Goal: Transaction & Acquisition: Download file/media

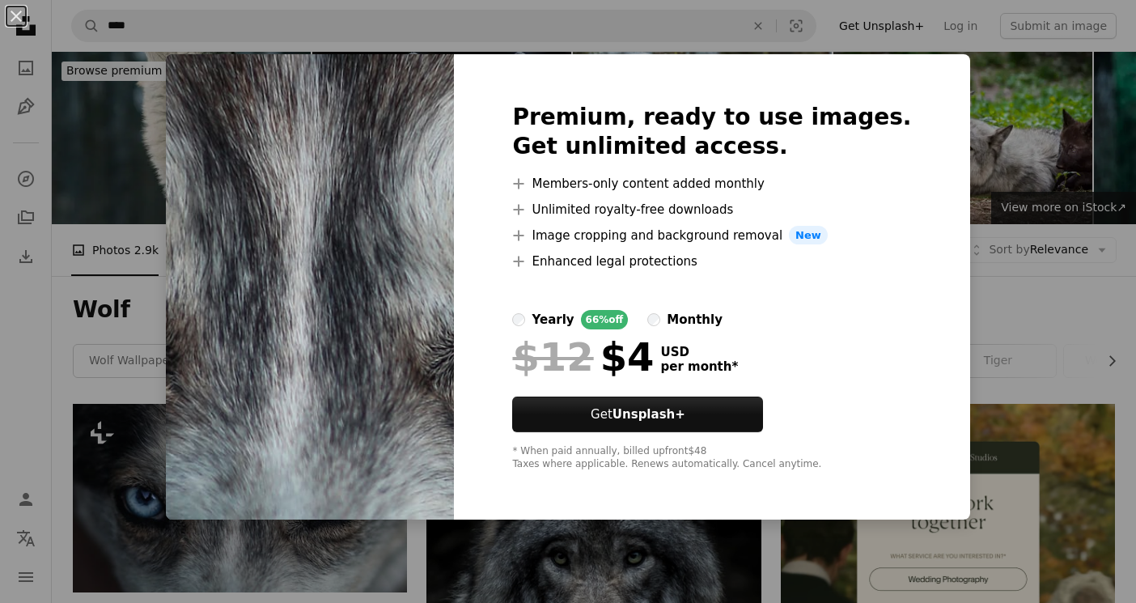
scroll to position [171, 0]
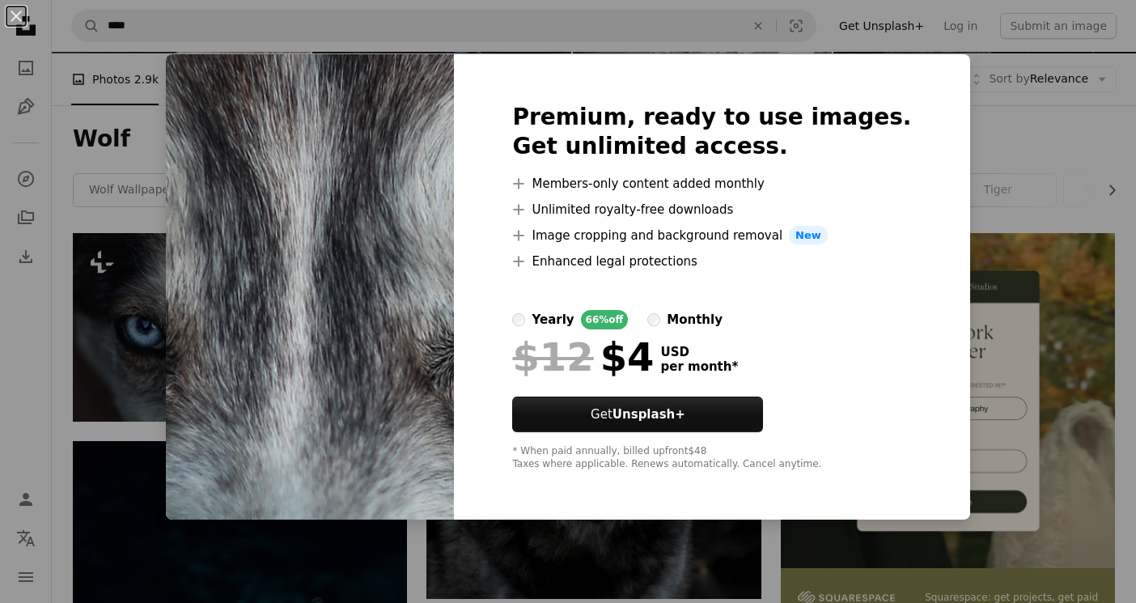
click at [367, 537] on div "An X shape Premium, ready to use images. Get unlimited access. A plus sign Memb…" at bounding box center [568, 301] width 1136 height 603
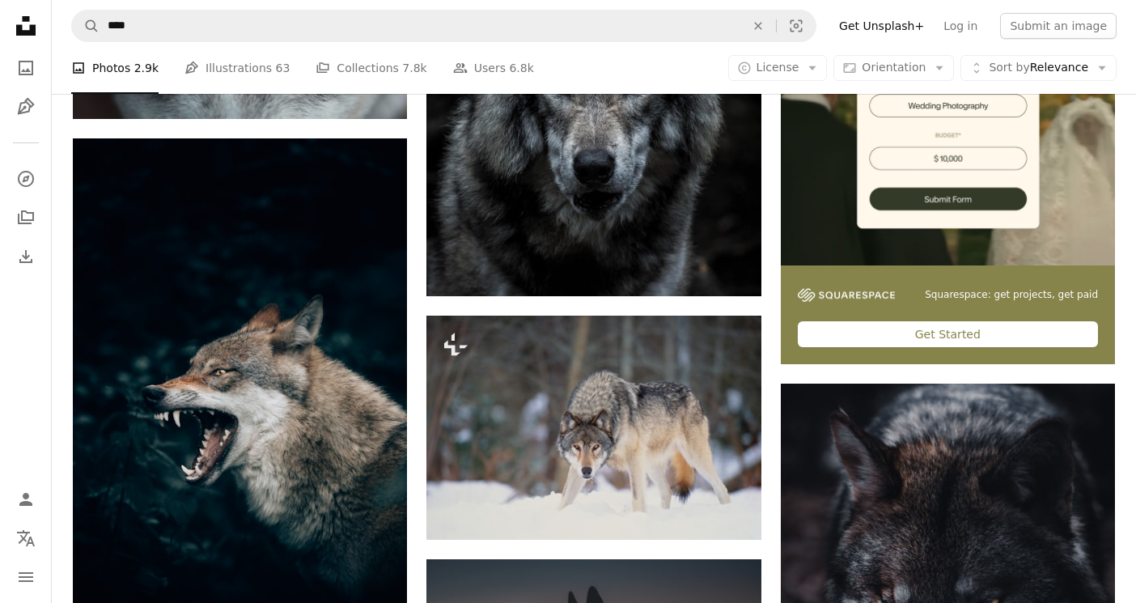
scroll to position [477, 0]
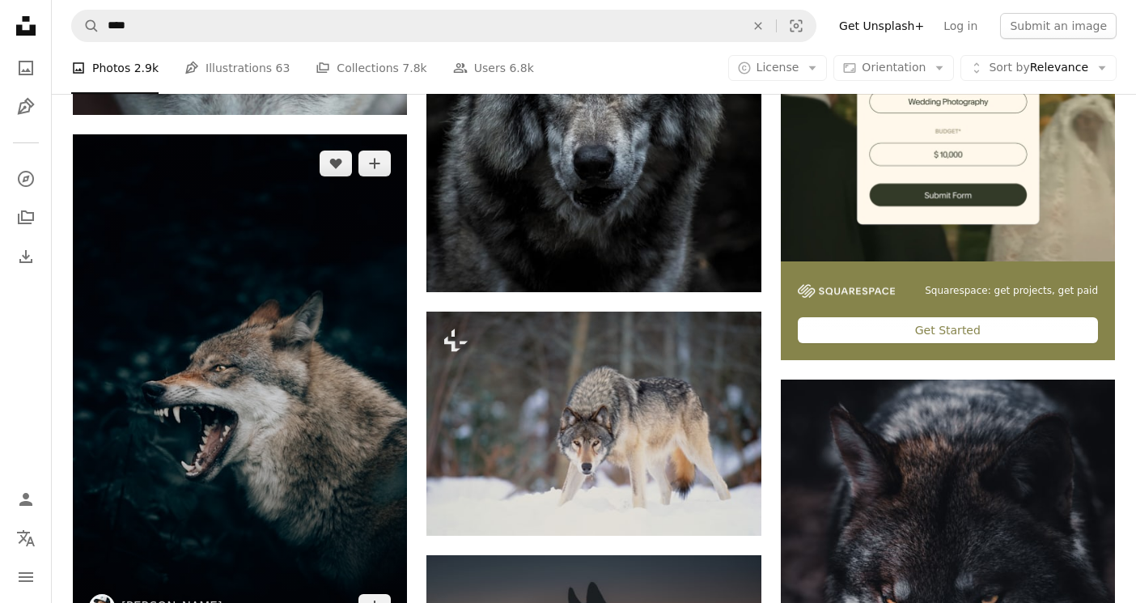
click at [291, 471] on img at bounding box center [240, 385] width 334 height 502
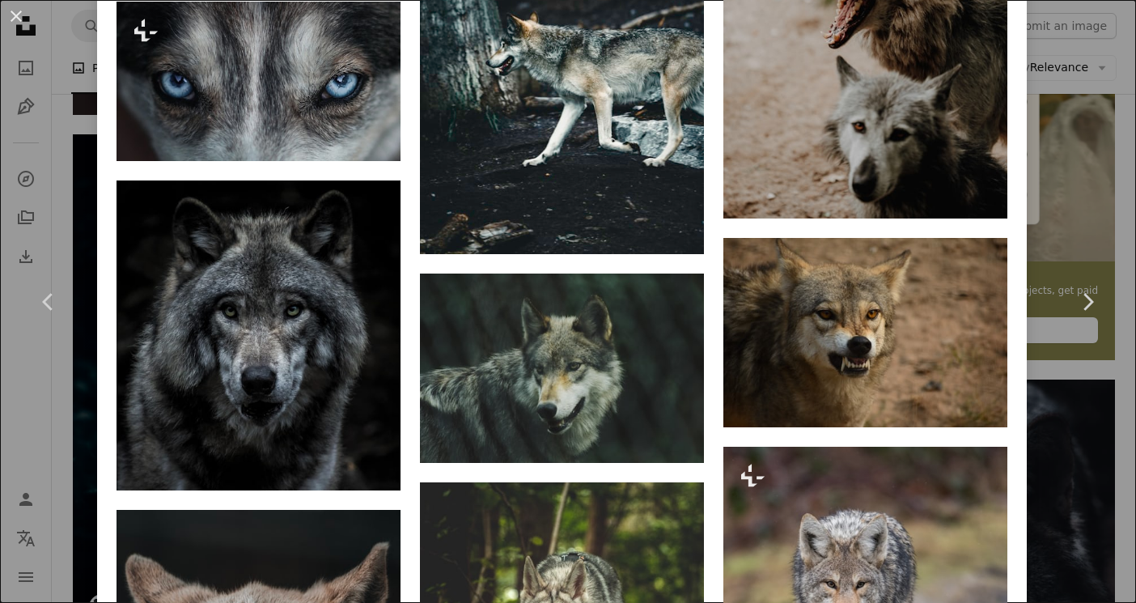
scroll to position [1795, 0]
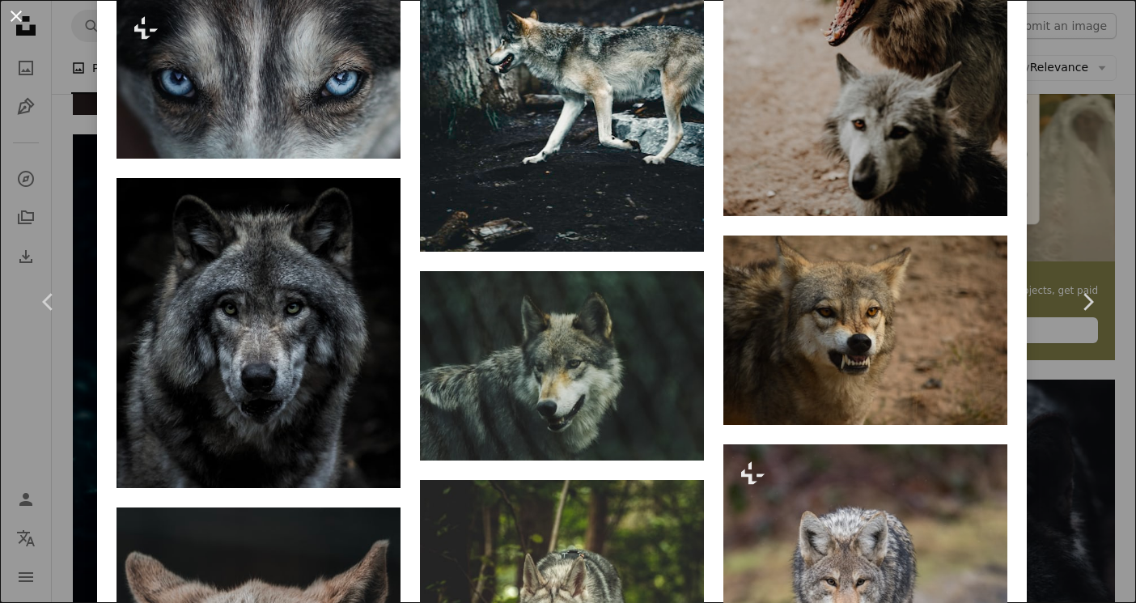
click at [23, 15] on button "An X shape" at bounding box center [15, 15] width 19 height 19
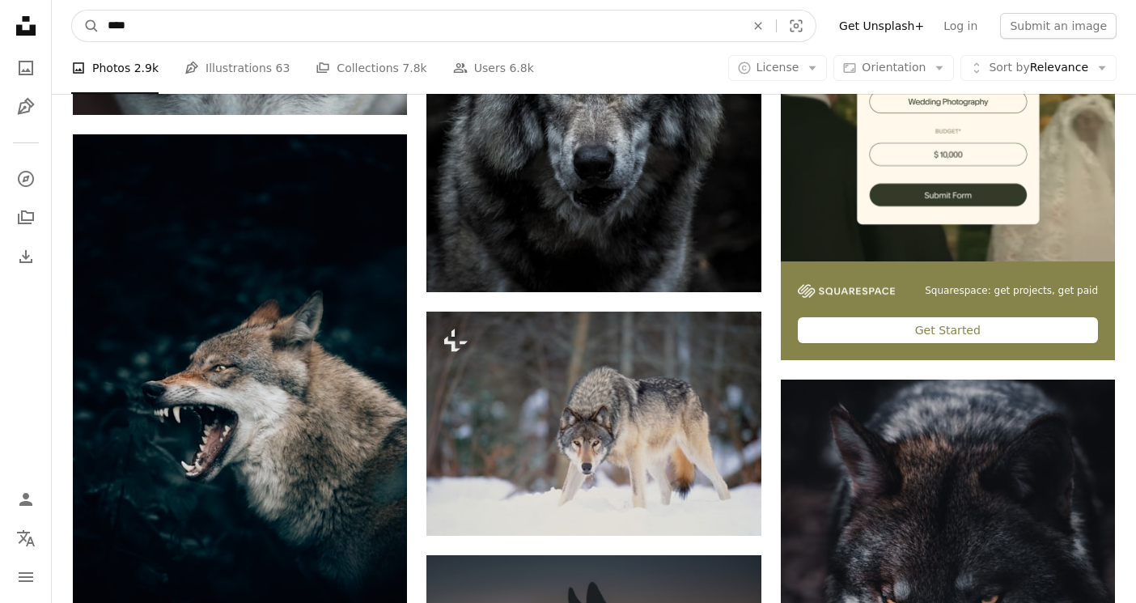
click at [208, 11] on input "****" at bounding box center [420, 26] width 641 height 31
click at [198, 20] on input "****" at bounding box center [420, 26] width 641 height 31
type input "*********"
click button "A magnifying glass" at bounding box center [86, 26] width 28 height 31
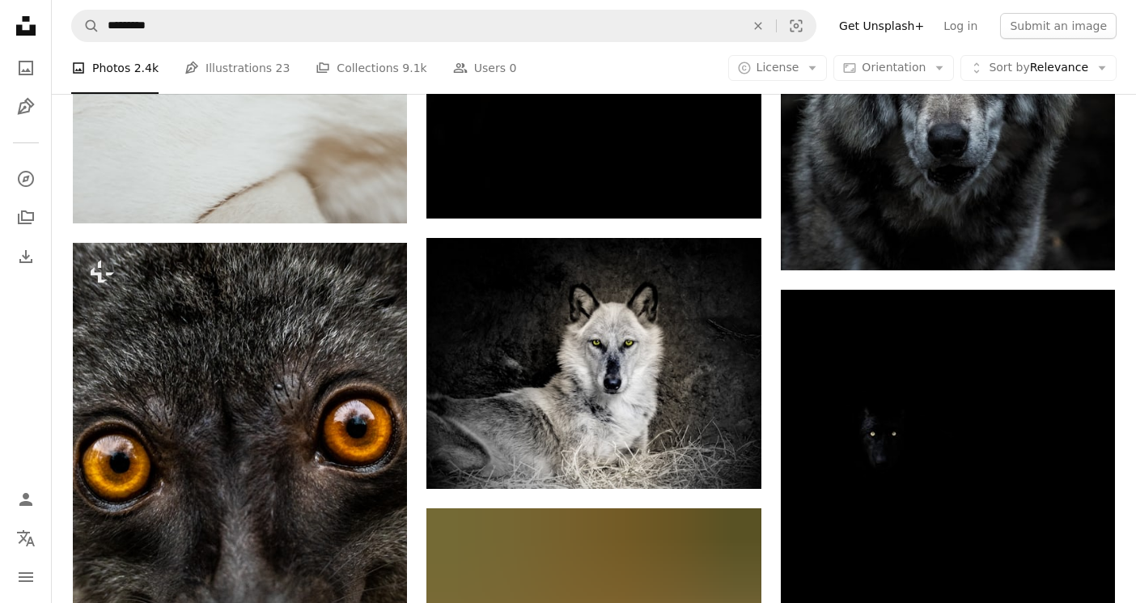
scroll to position [1085, 0]
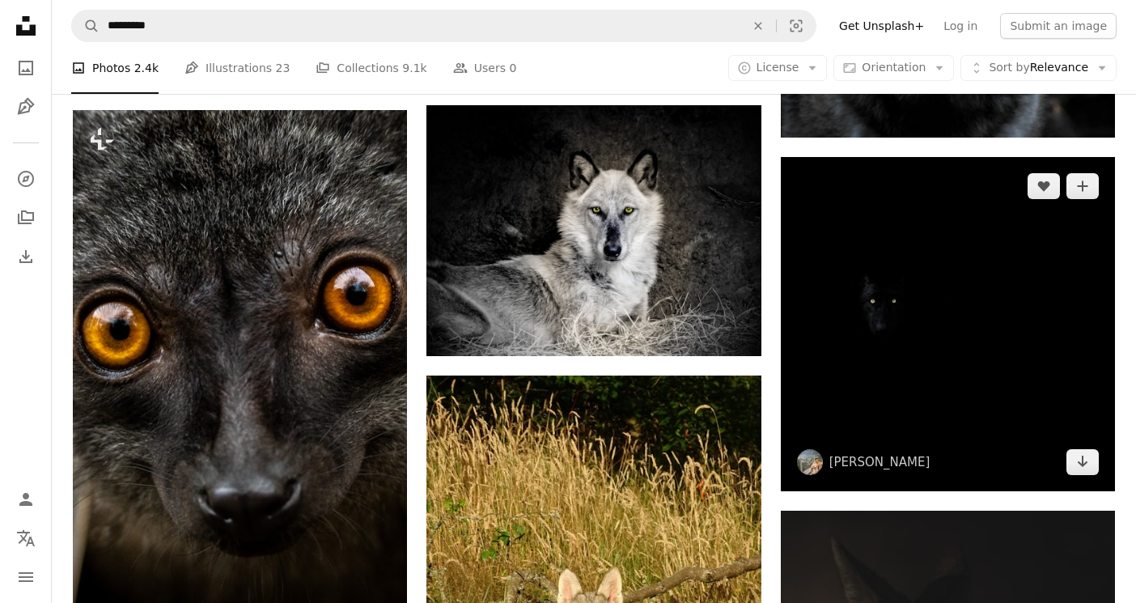
click at [992, 323] on img at bounding box center [948, 324] width 334 height 334
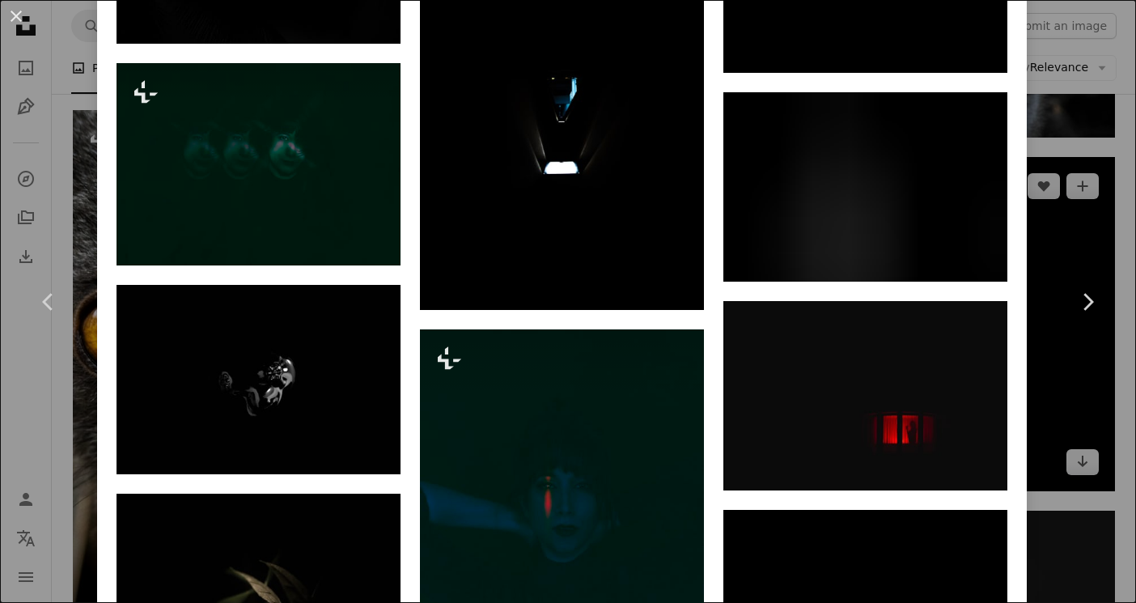
scroll to position [1512, 0]
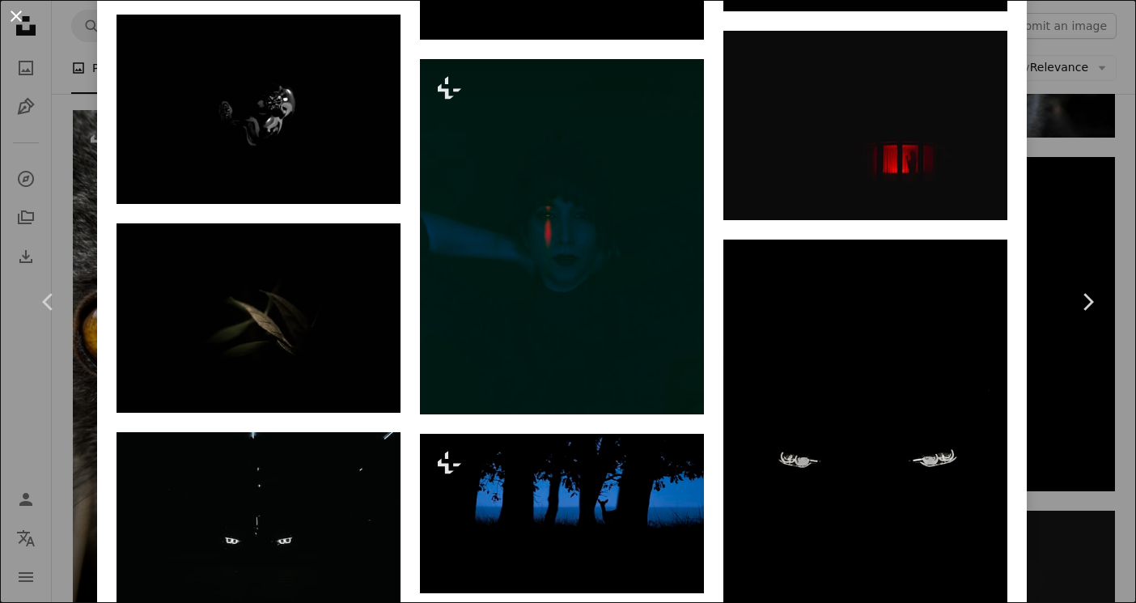
click at [19, 21] on button "An X shape" at bounding box center [15, 15] width 19 height 19
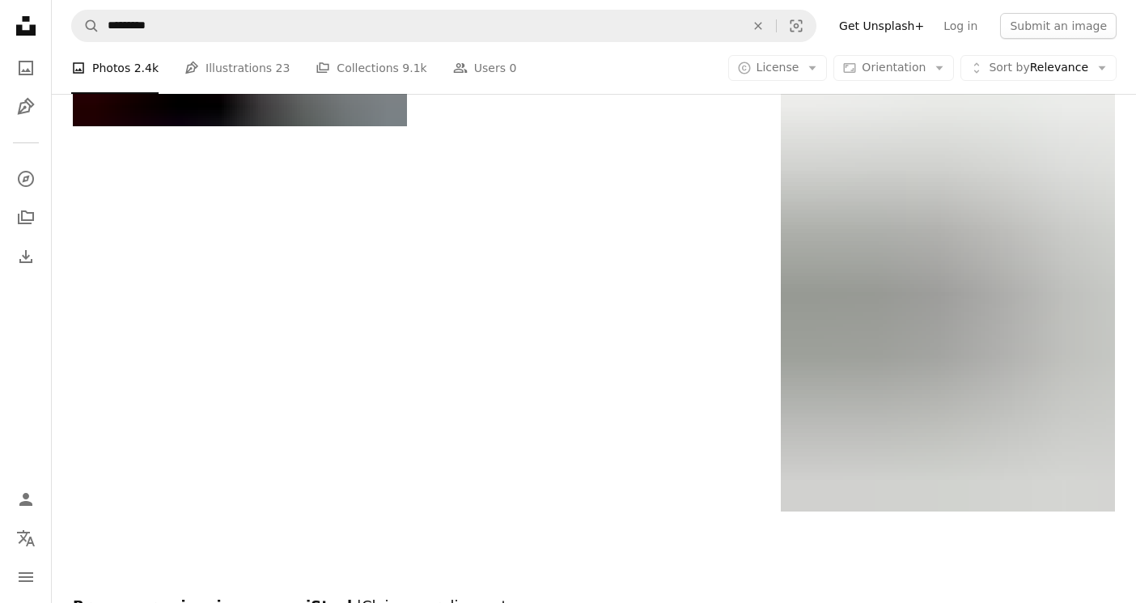
scroll to position [3663, 0]
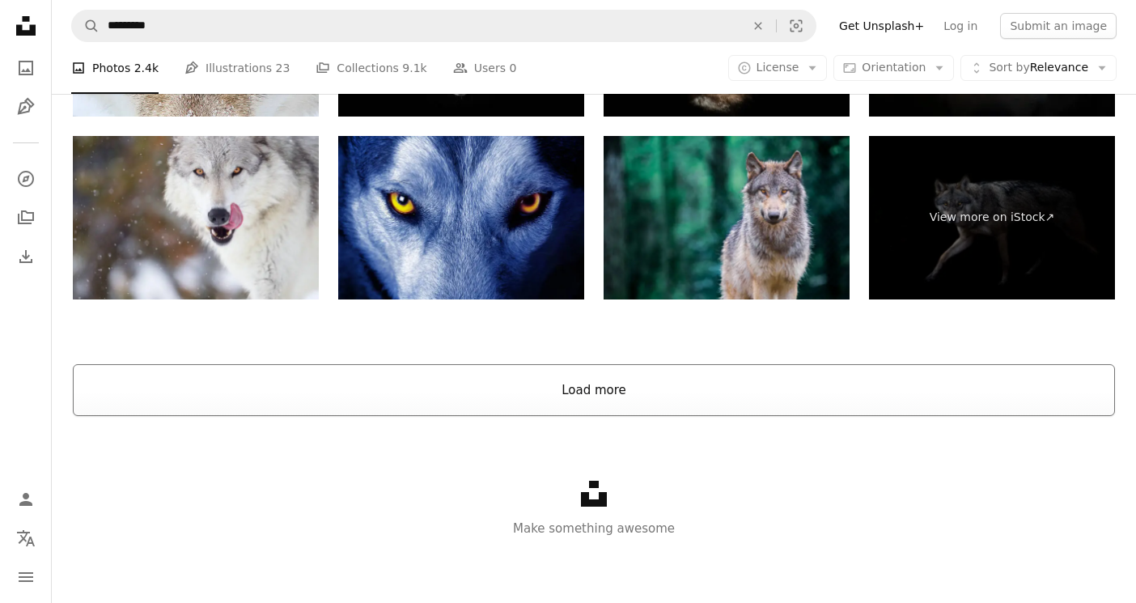
click at [436, 409] on button "Load more" at bounding box center [594, 390] width 1042 height 52
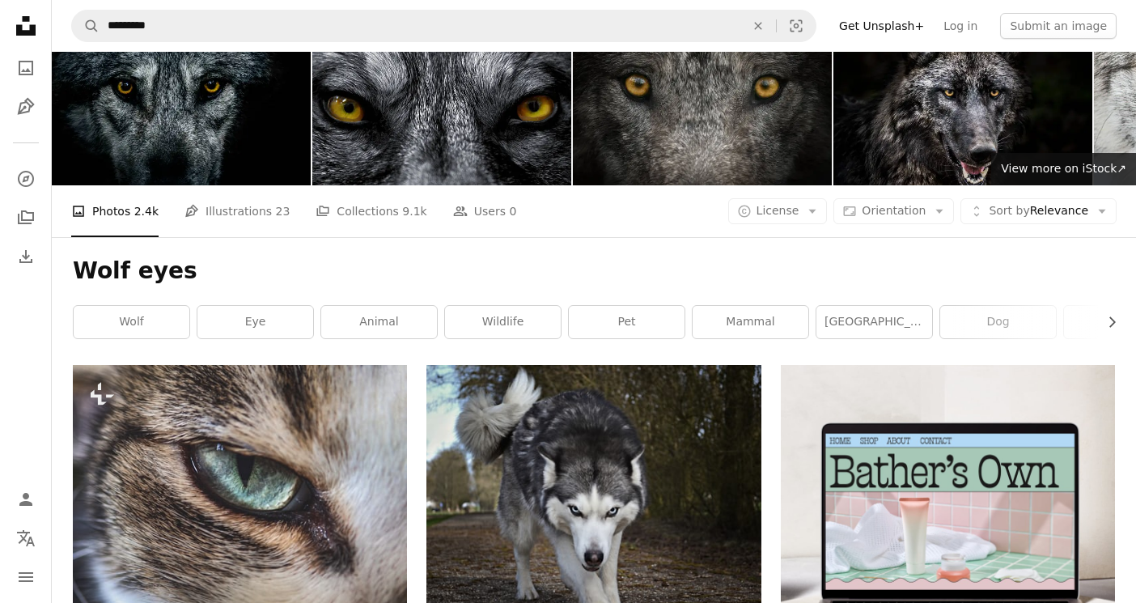
scroll to position [0, 0]
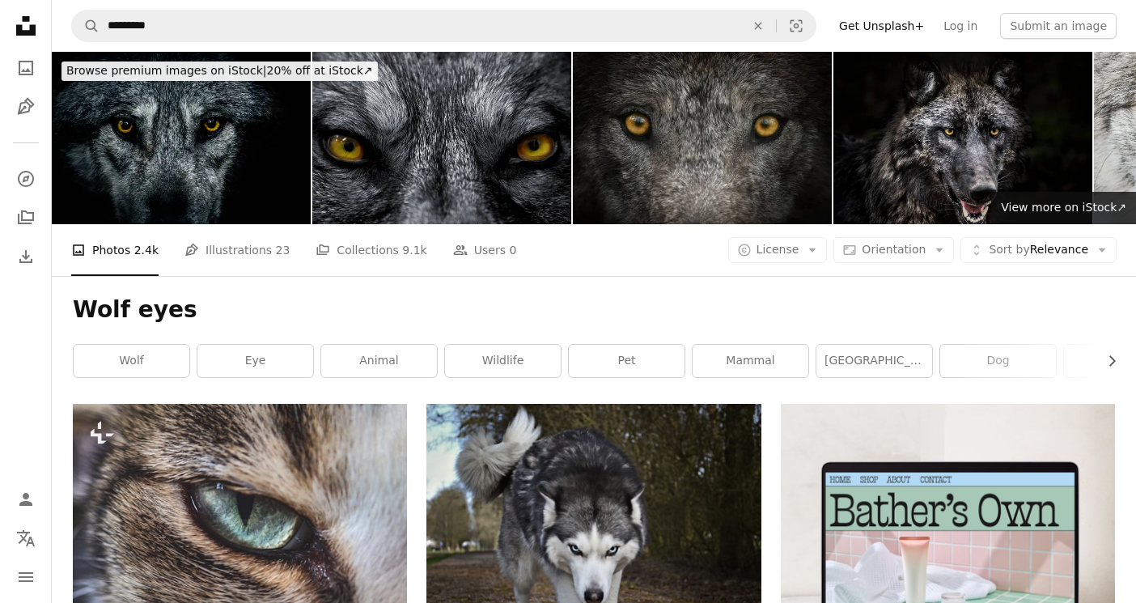
click at [401, 177] on img at bounding box center [441, 138] width 259 height 172
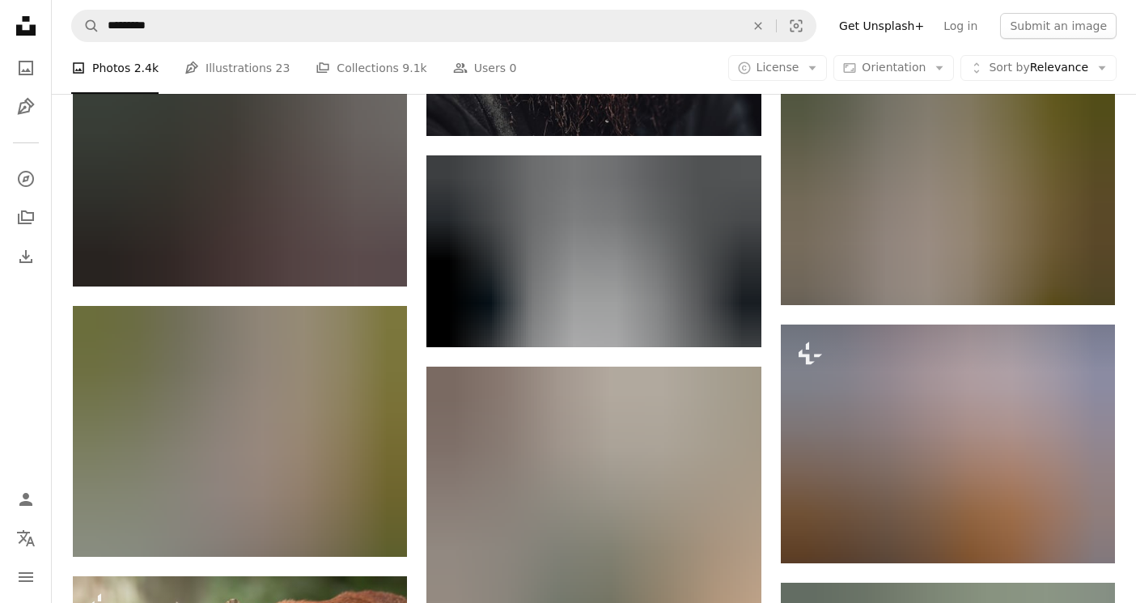
scroll to position [6168, 0]
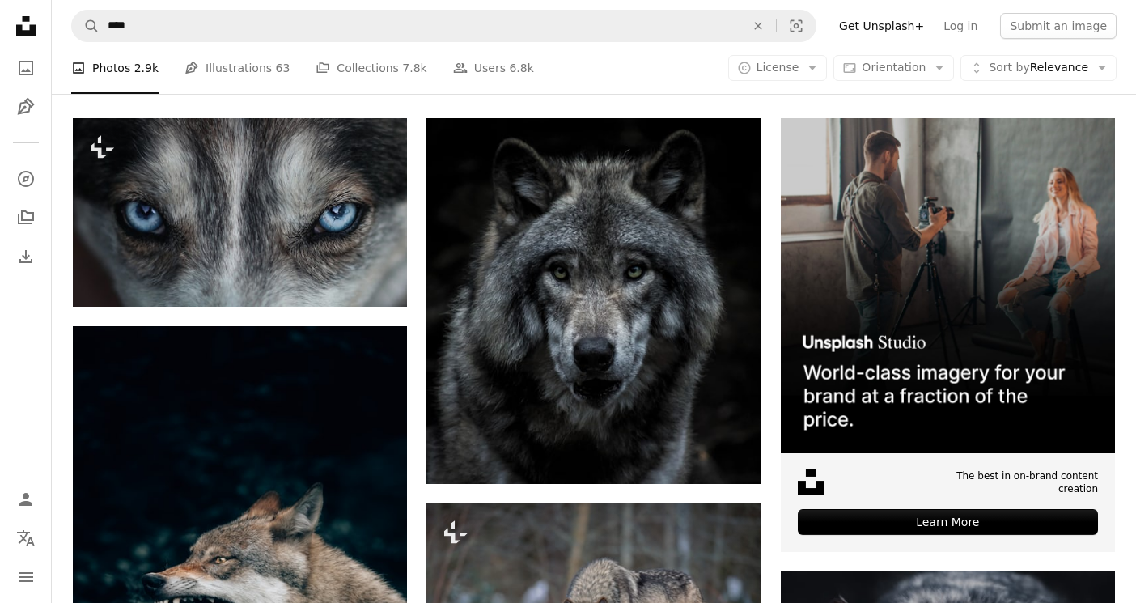
scroll to position [276, 0]
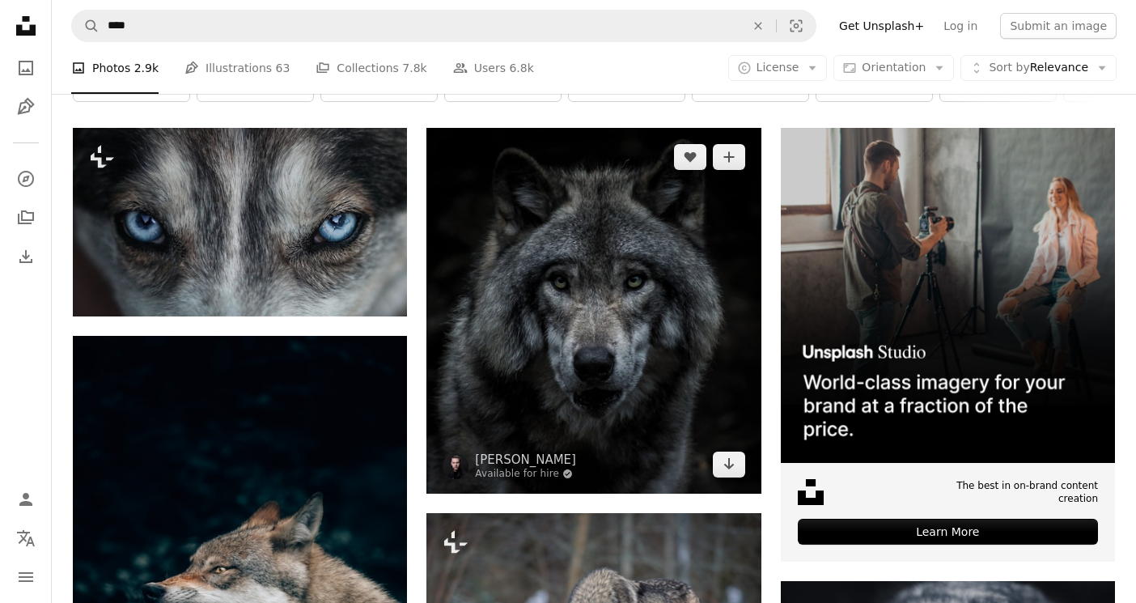
click at [728, 320] on img at bounding box center [593, 310] width 334 height 365
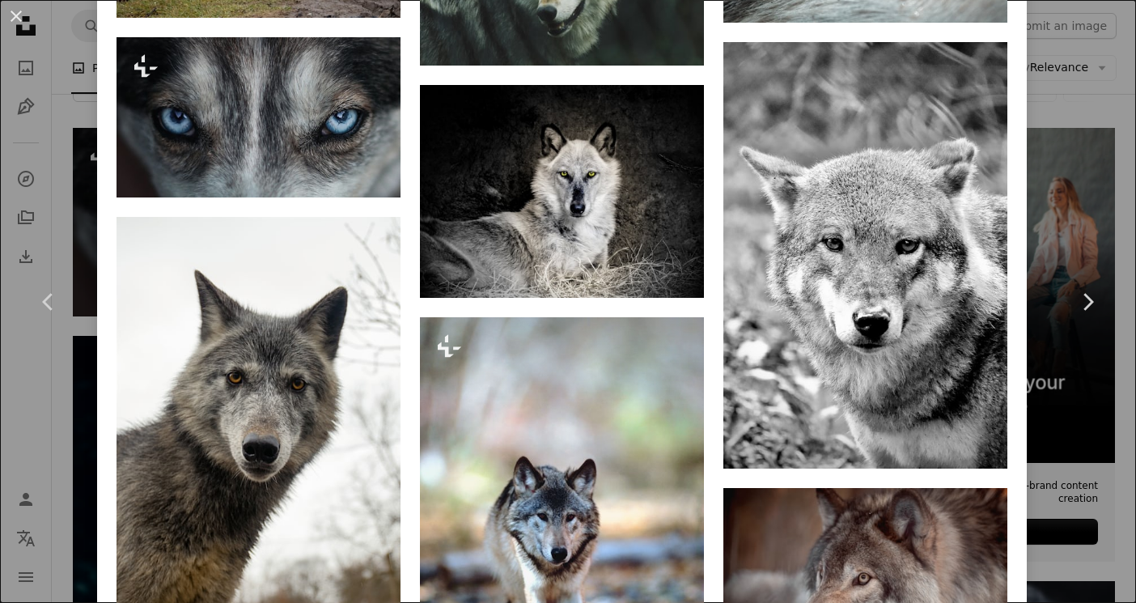
scroll to position [1963, 0]
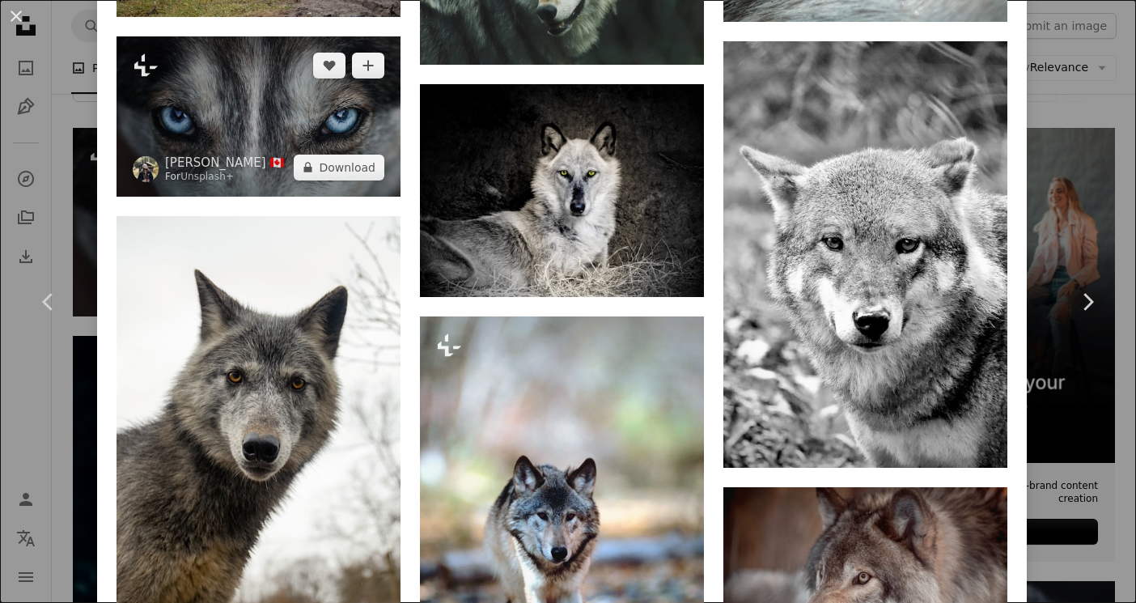
click at [244, 127] on img at bounding box center [259, 115] width 284 height 159
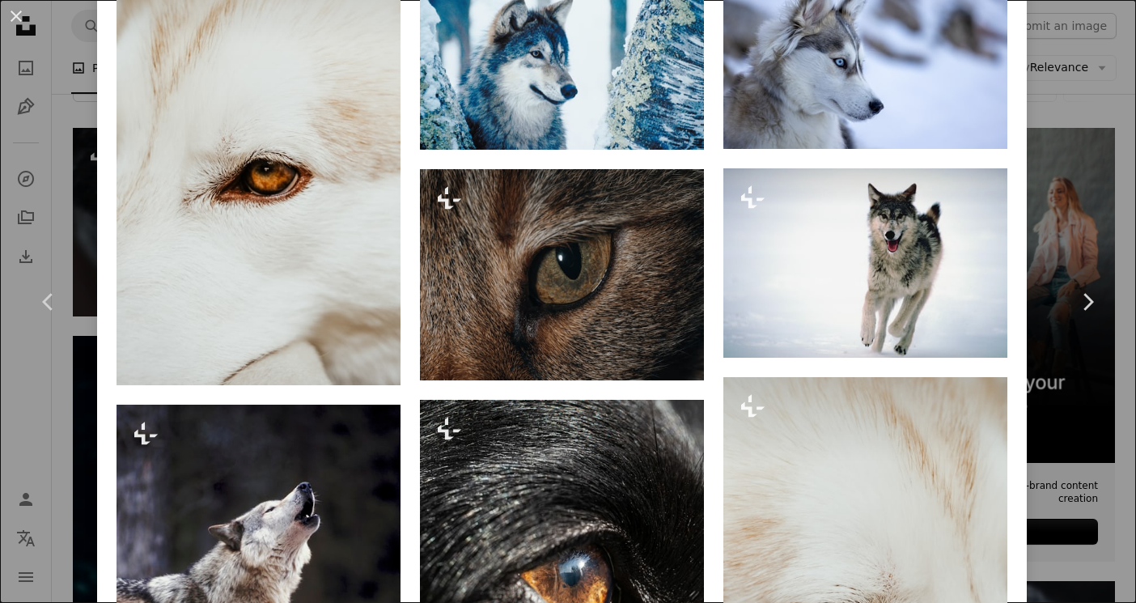
scroll to position [1243, 0]
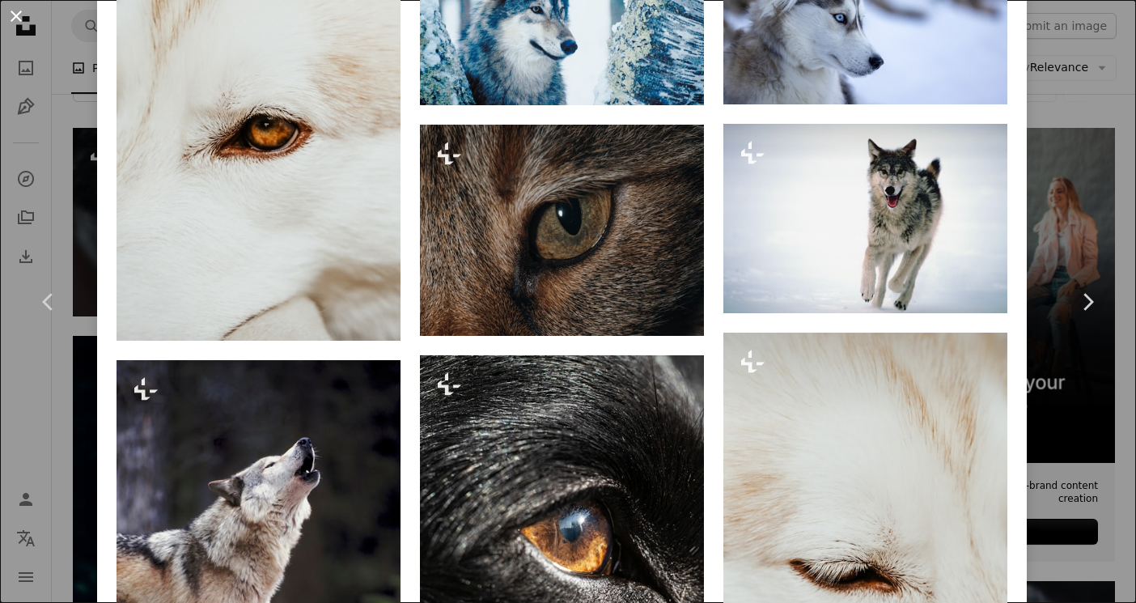
click at [17, 15] on button "An X shape" at bounding box center [15, 15] width 19 height 19
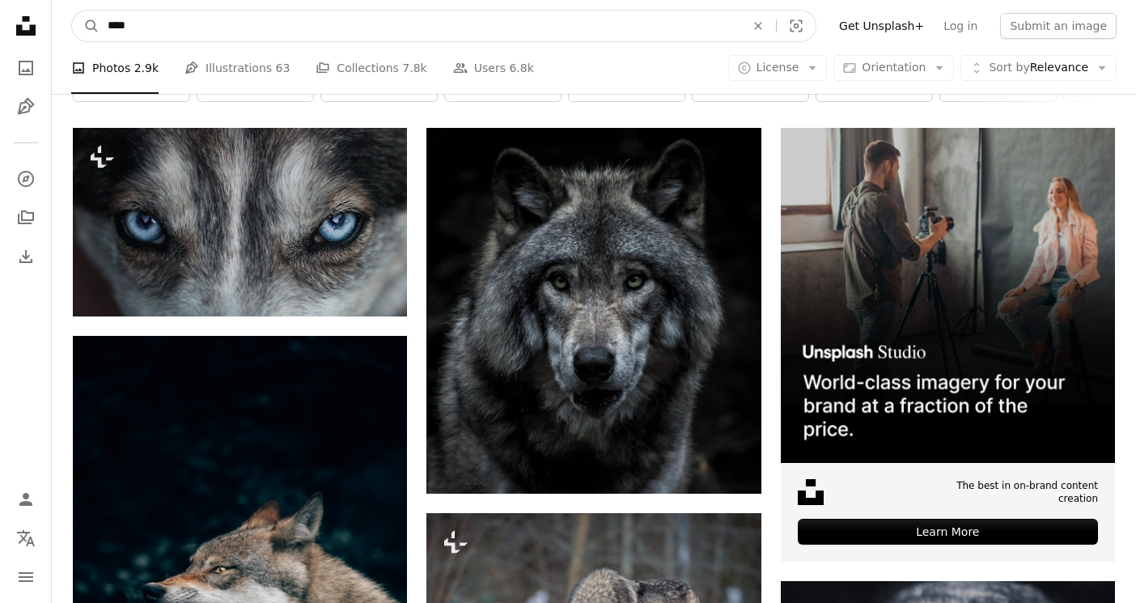
click at [376, 38] on input "****" at bounding box center [420, 26] width 641 height 31
type input "**********"
click button "A magnifying glass" at bounding box center [86, 26] width 28 height 31
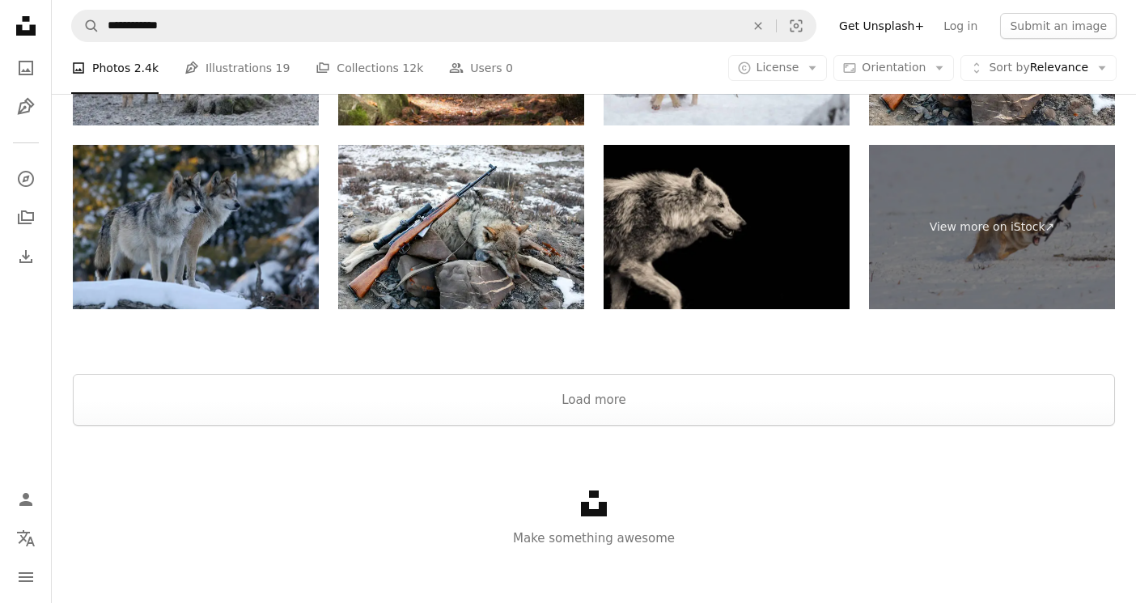
scroll to position [3603, 0]
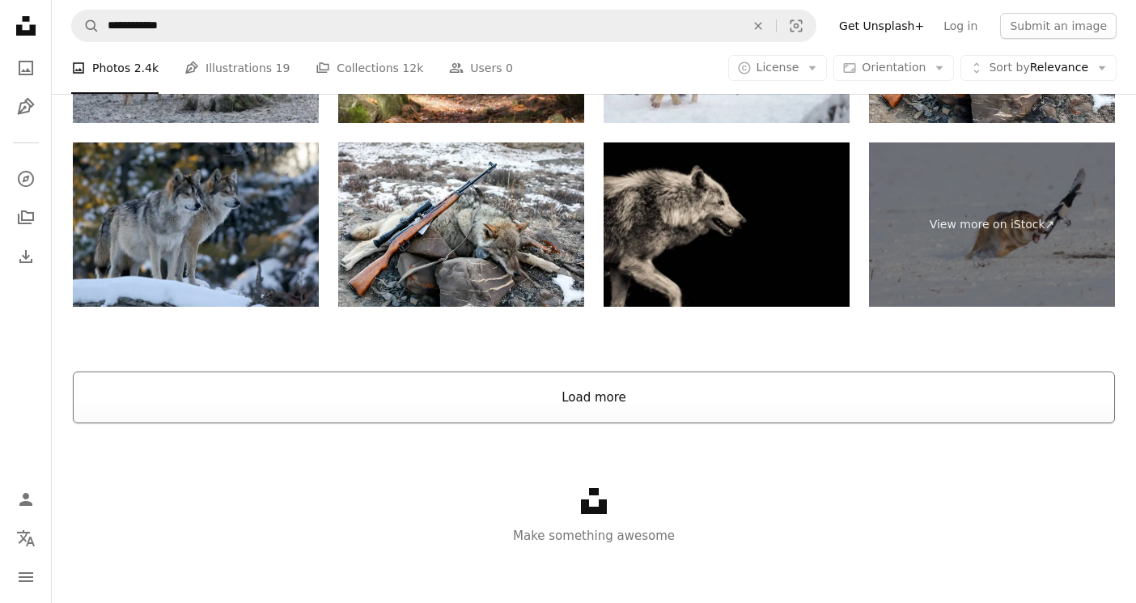
click at [577, 392] on button "Load more" at bounding box center [594, 397] width 1042 height 52
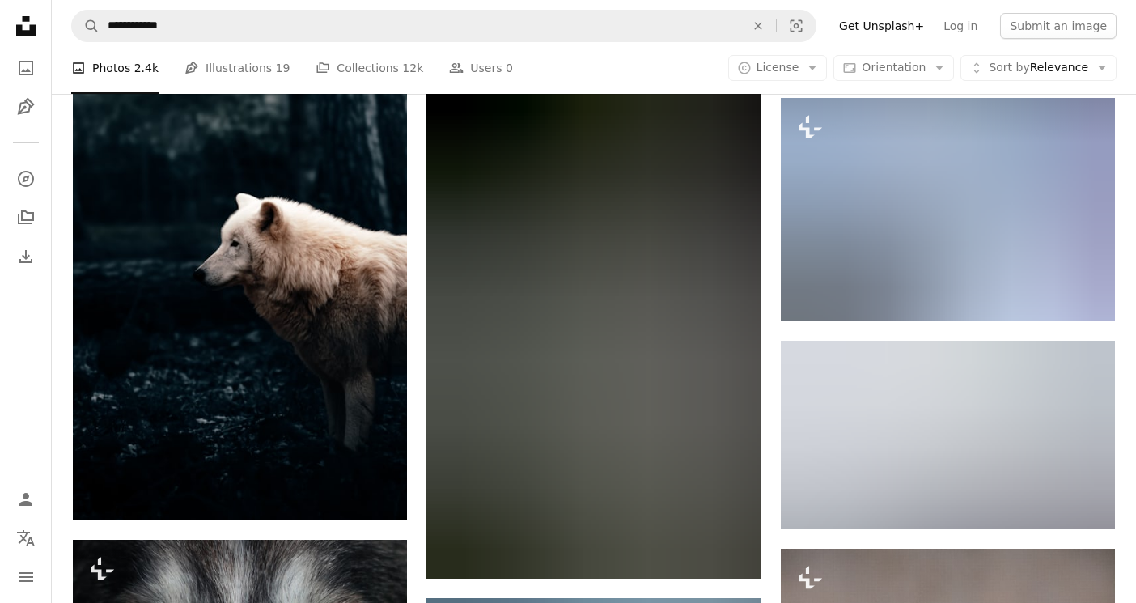
scroll to position [10948, 0]
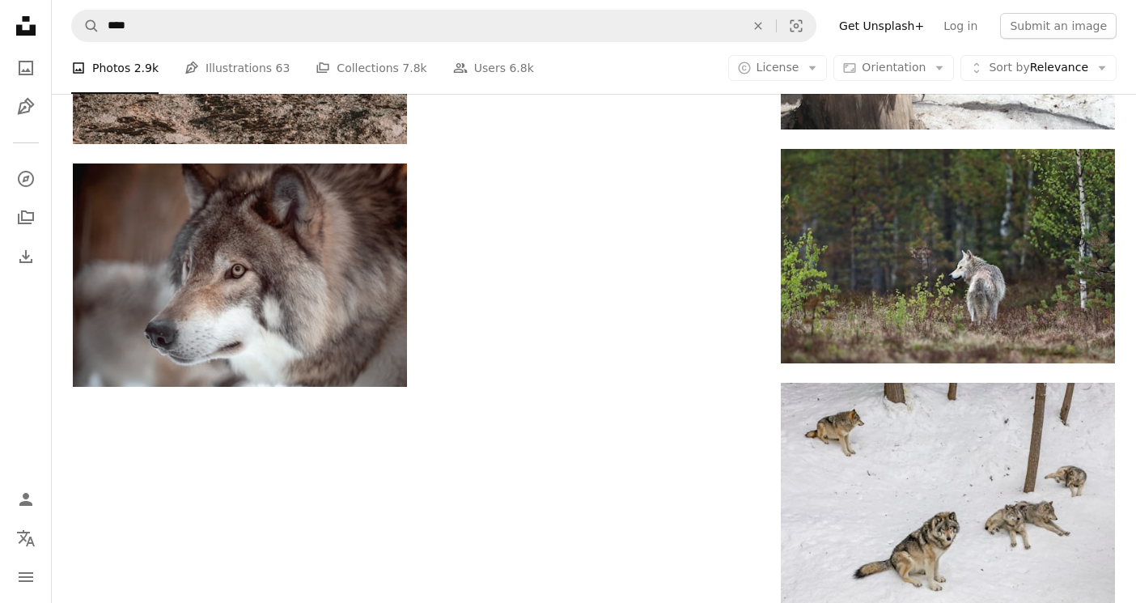
scroll to position [276, 0]
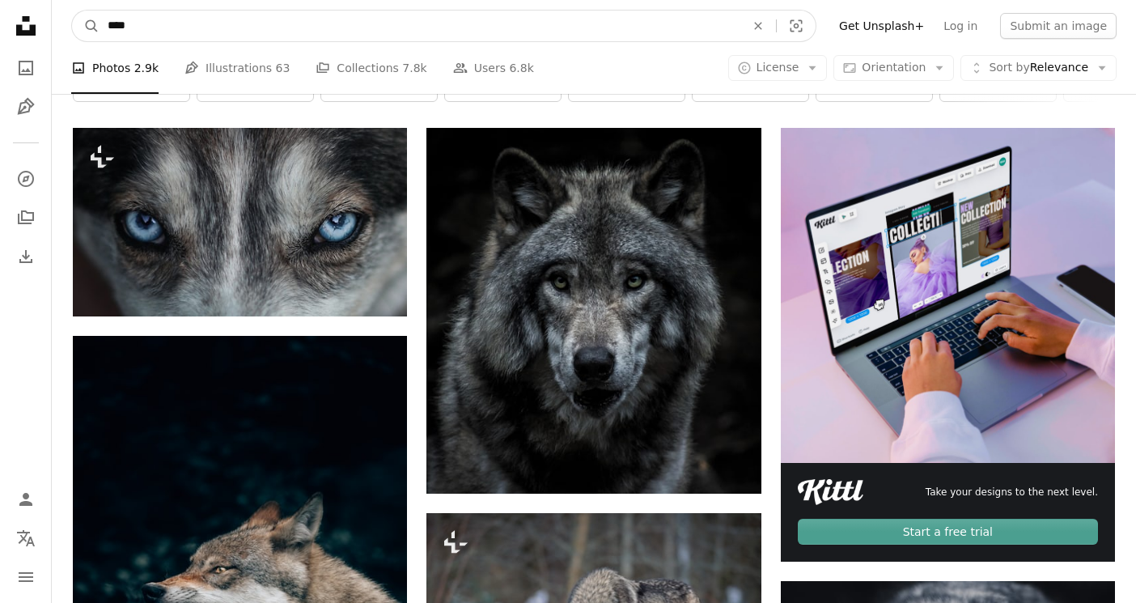
click at [292, 32] on input "****" at bounding box center [420, 26] width 641 height 31
type input "**********"
click button "A magnifying glass" at bounding box center [86, 26] width 28 height 31
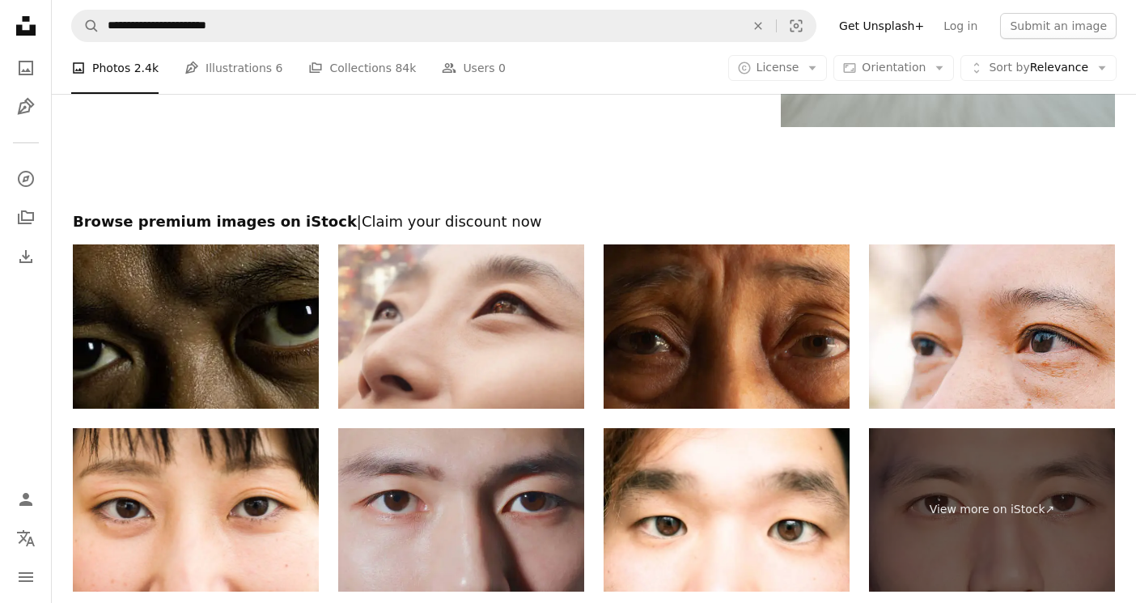
scroll to position [3272, 0]
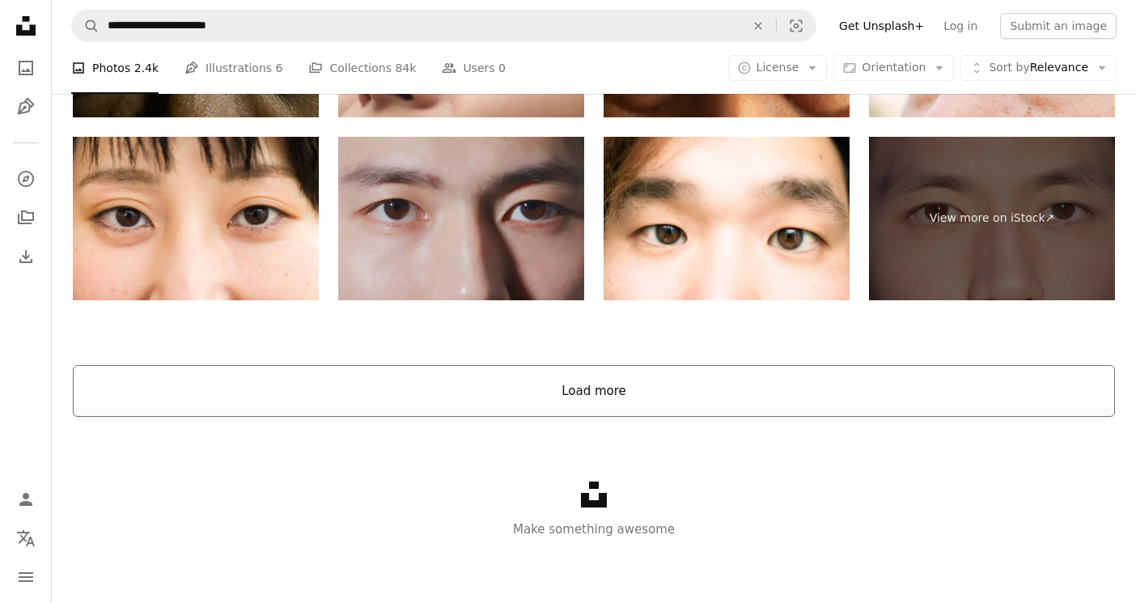
click at [489, 402] on button "Load more" at bounding box center [594, 391] width 1042 height 52
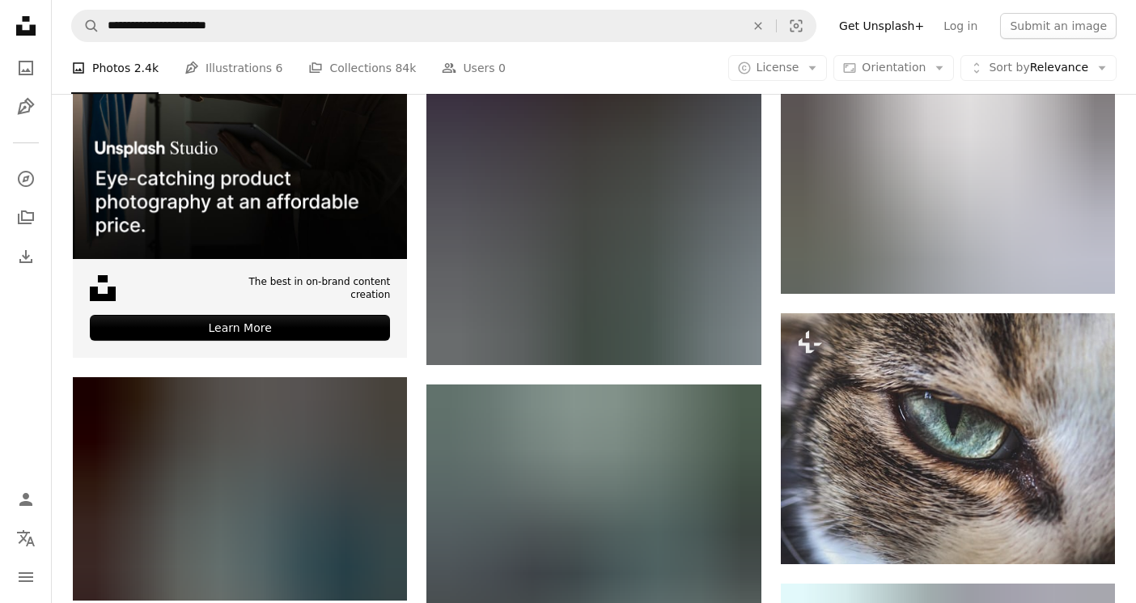
scroll to position [5006, 0]
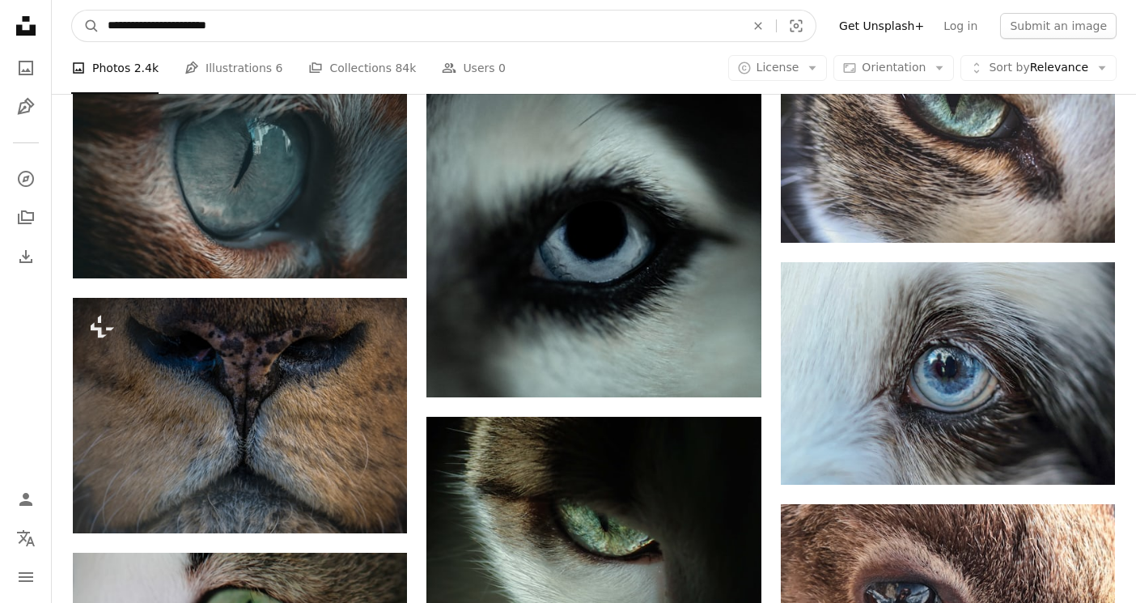
click at [367, 23] on input "**********" at bounding box center [420, 26] width 641 height 31
type input "****"
click at [72, 11] on button "A magnifying glass" at bounding box center [86, 26] width 28 height 31
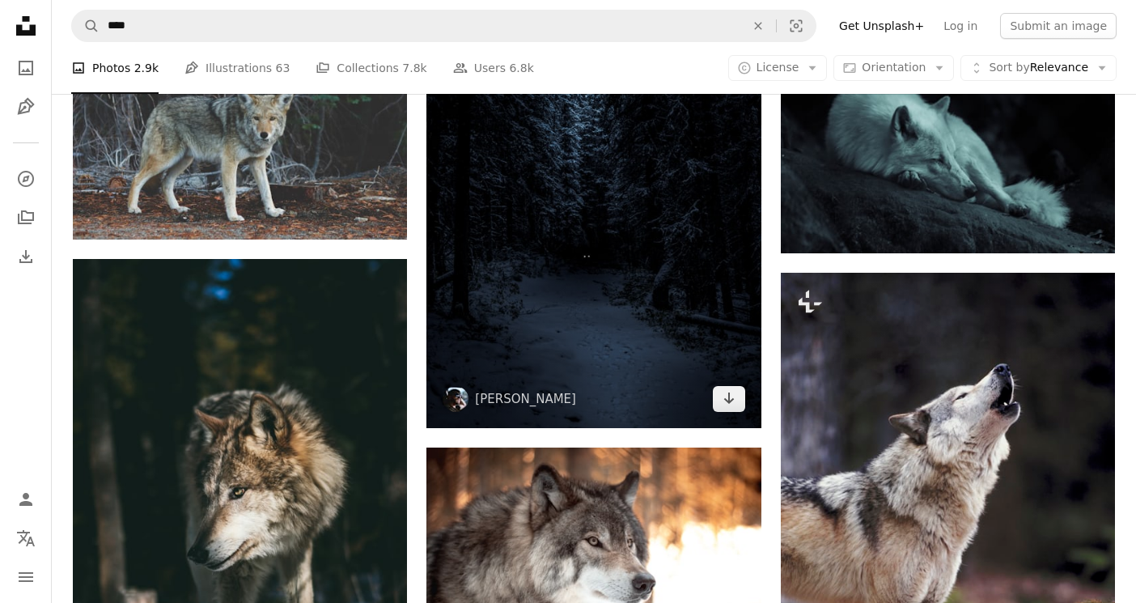
scroll to position [1342, 0]
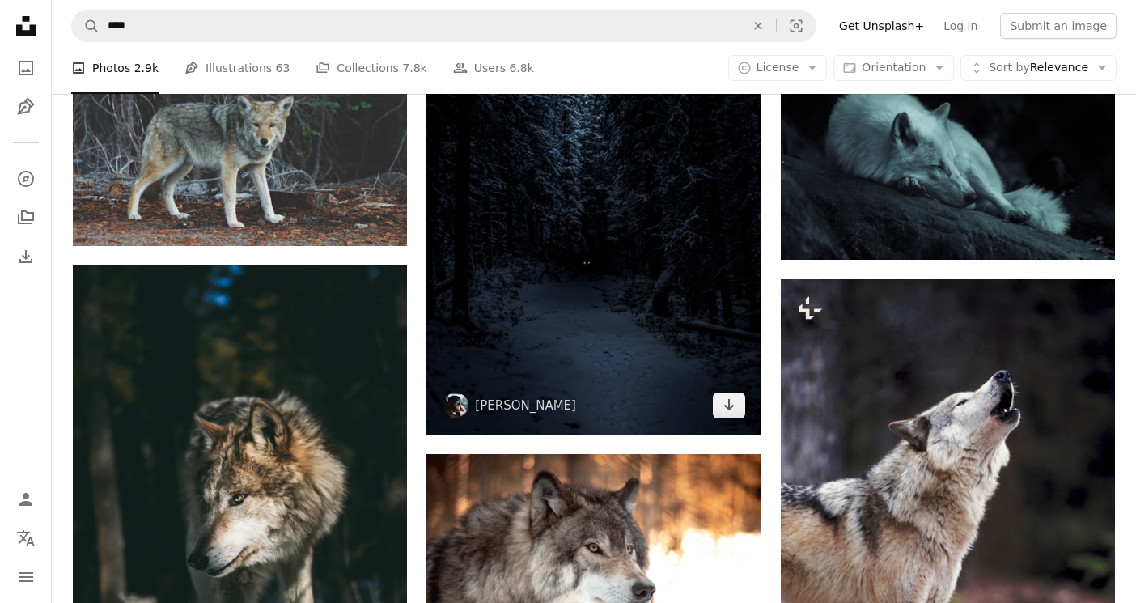
click at [593, 296] on img at bounding box center [593, 184] width 334 height 501
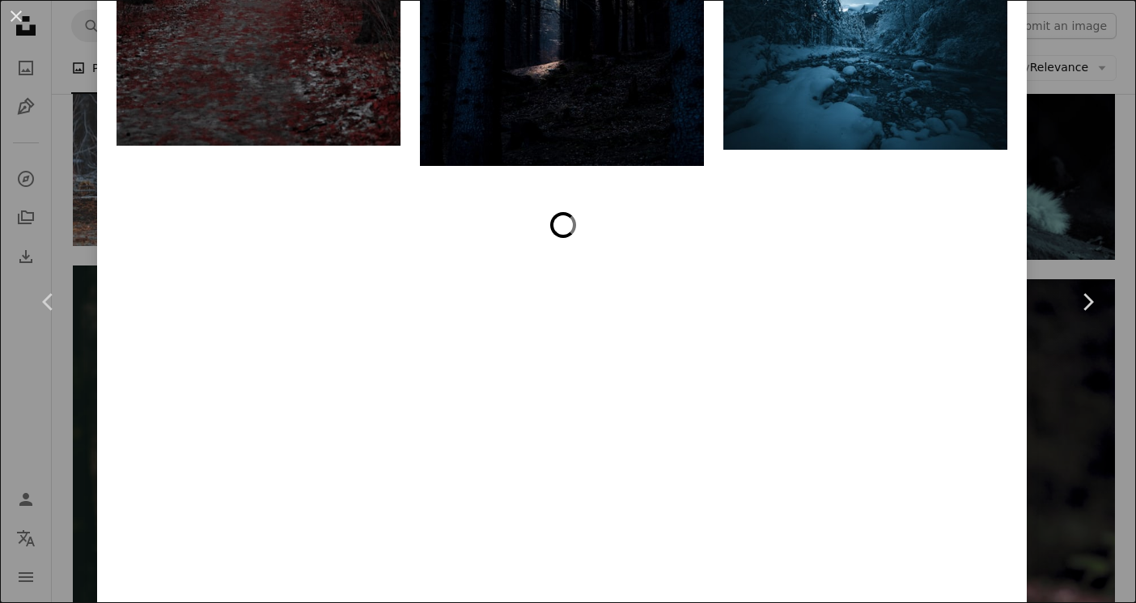
scroll to position [3420, 0]
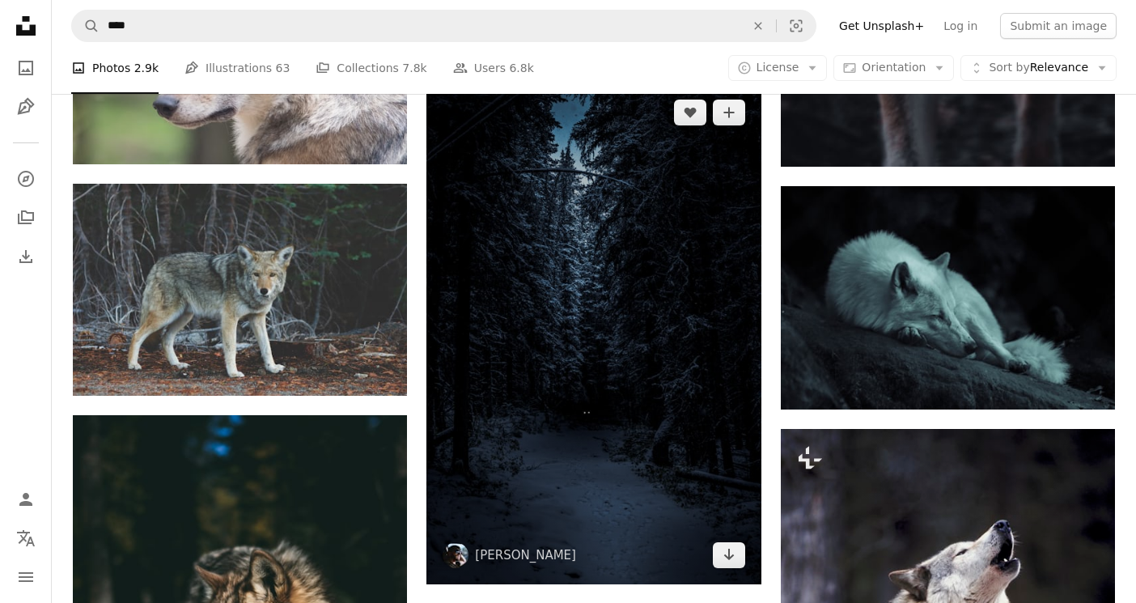
scroll to position [1190, 0]
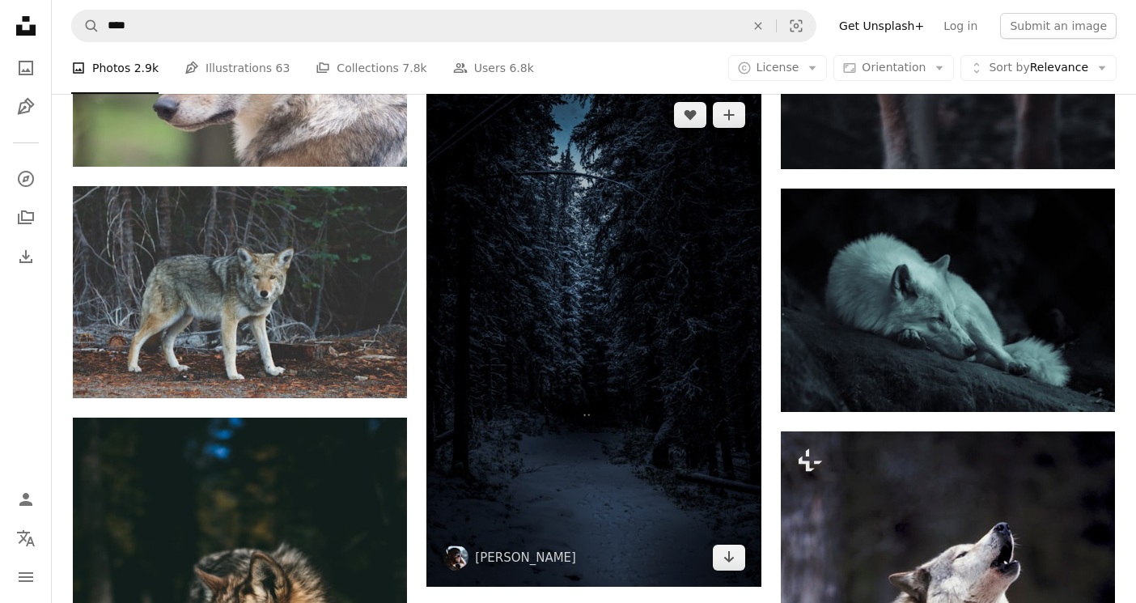
click at [571, 364] on img at bounding box center [593, 336] width 334 height 501
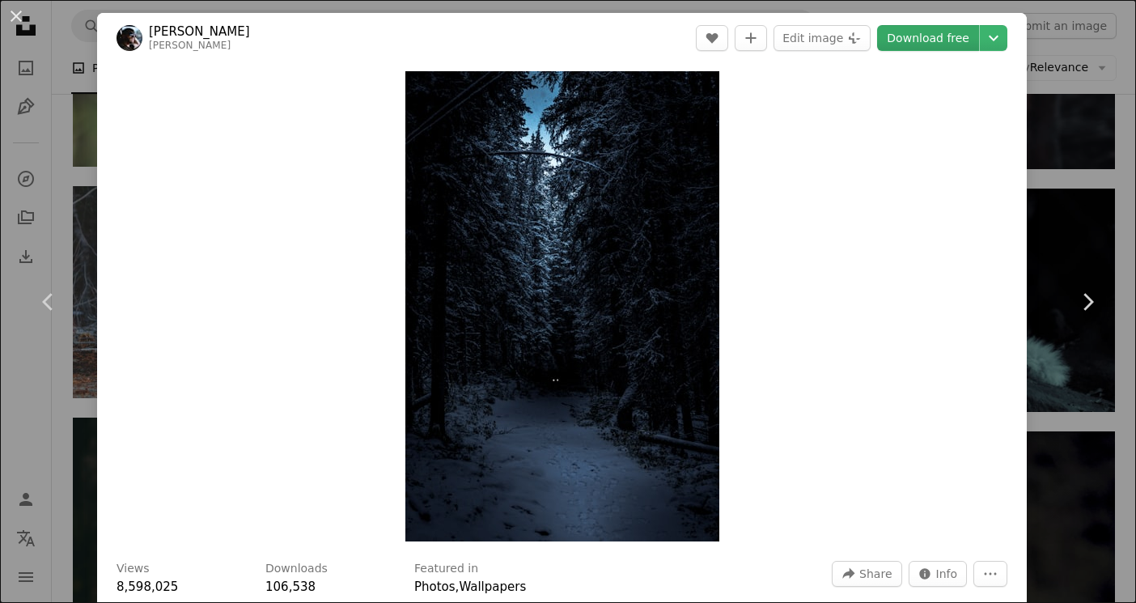
click at [938, 42] on link "Download free" at bounding box center [928, 38] width 102 height 26
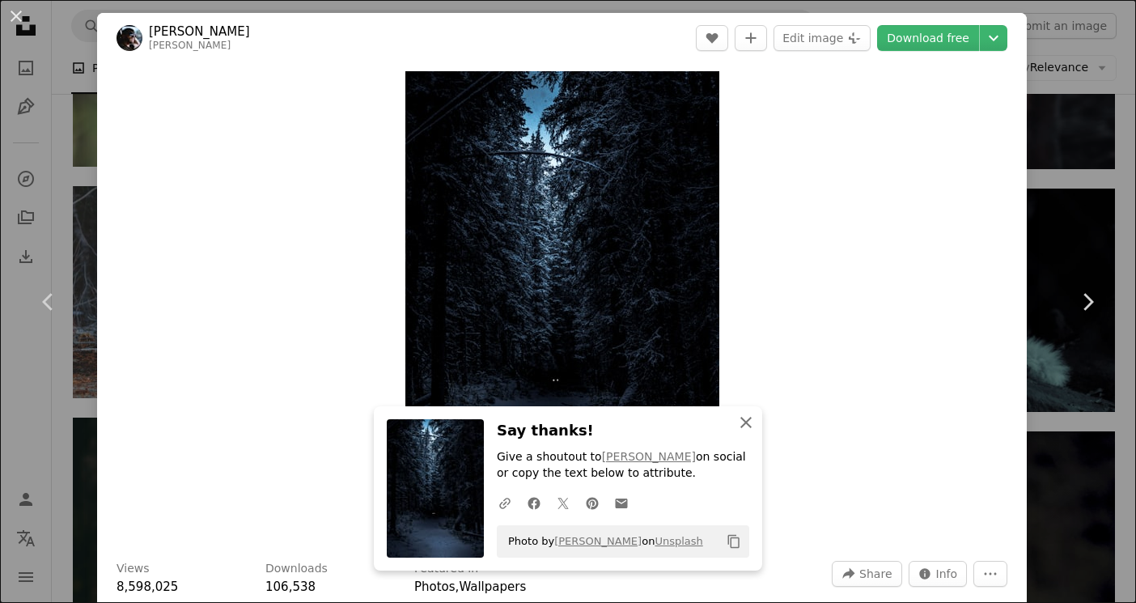
click at [742, 428] on icon "An X shape" at bounding box center [745, 422] width 19 height 19
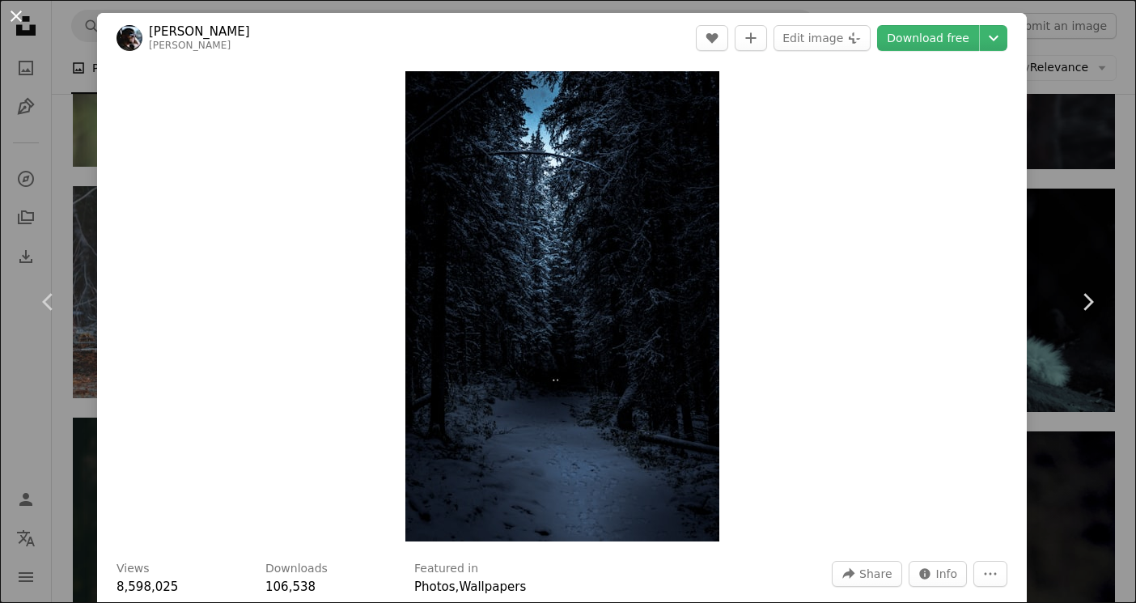
click at [21, 25] on button "An X shape" at bounding box center [15, 15] width 19 height 19
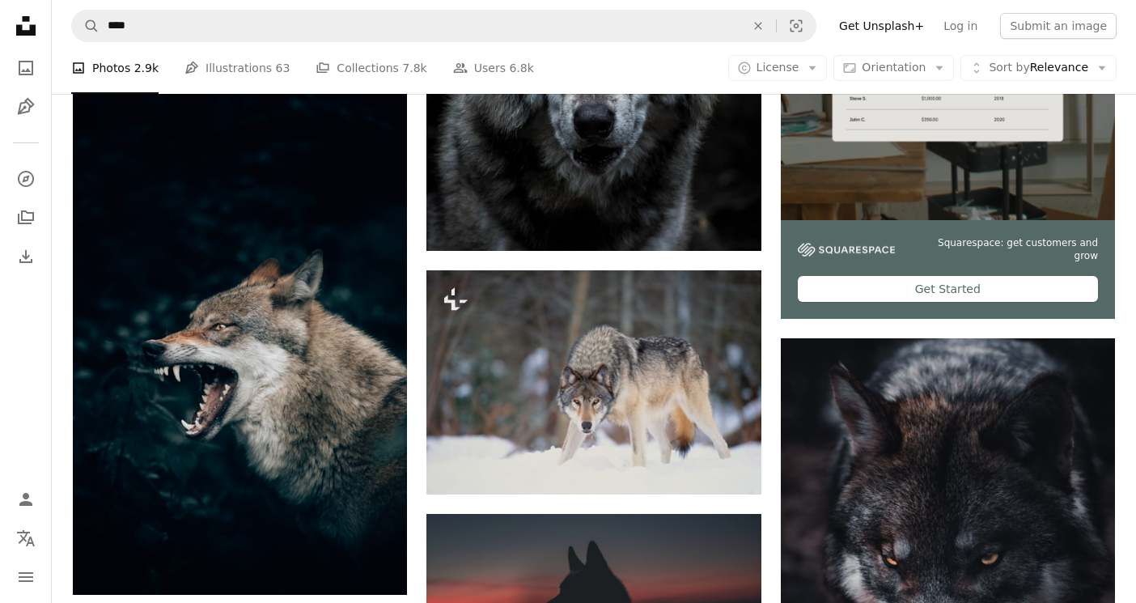
scroll to position [524, 0]
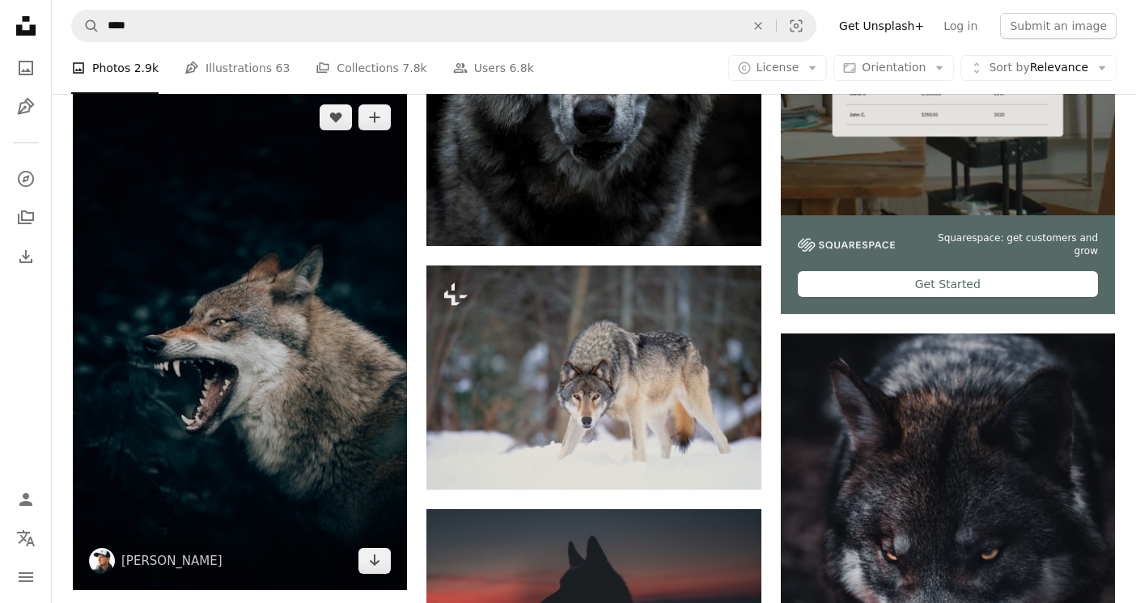
click at [325, 436] on img at bounding box center [240, 339] width 334 height 502
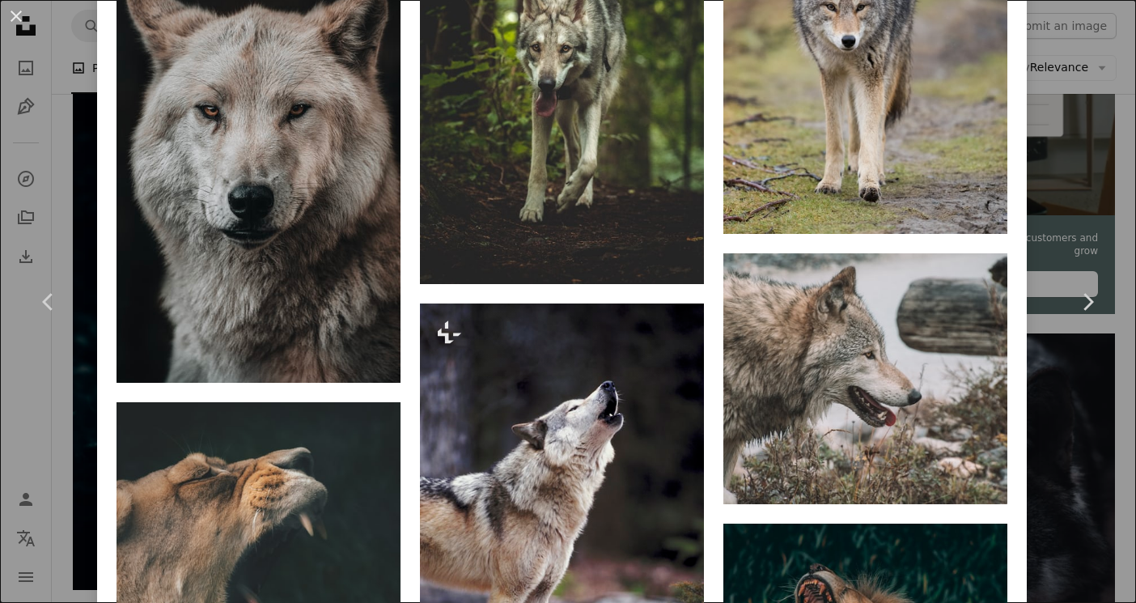
scroll to position [2373, 0]
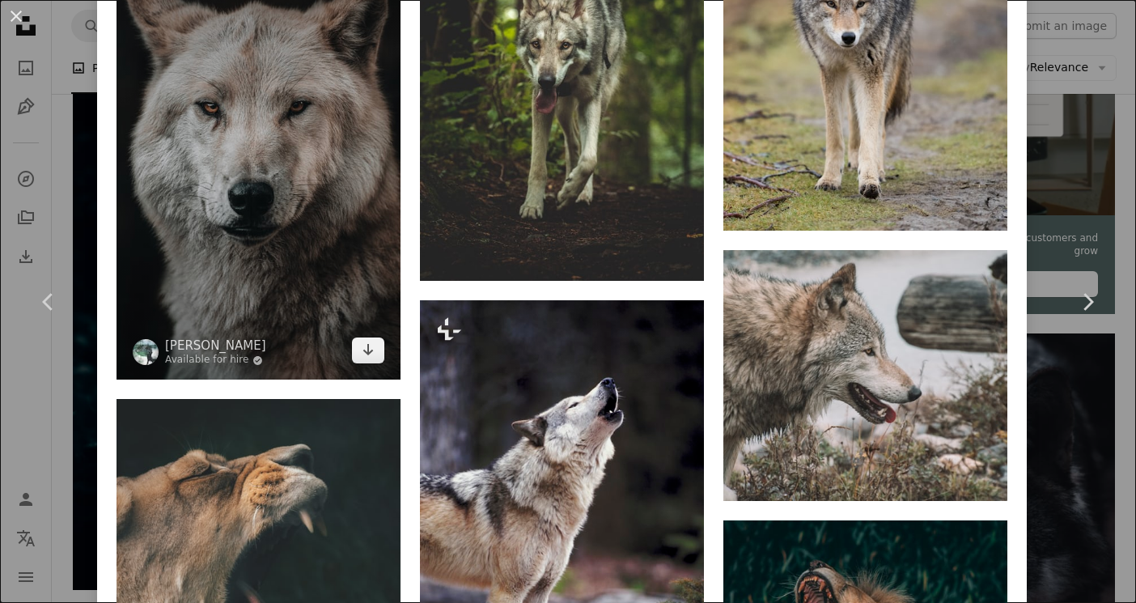
click at [325, 302] on img at bounding box center [259, 155] width 284 height 450
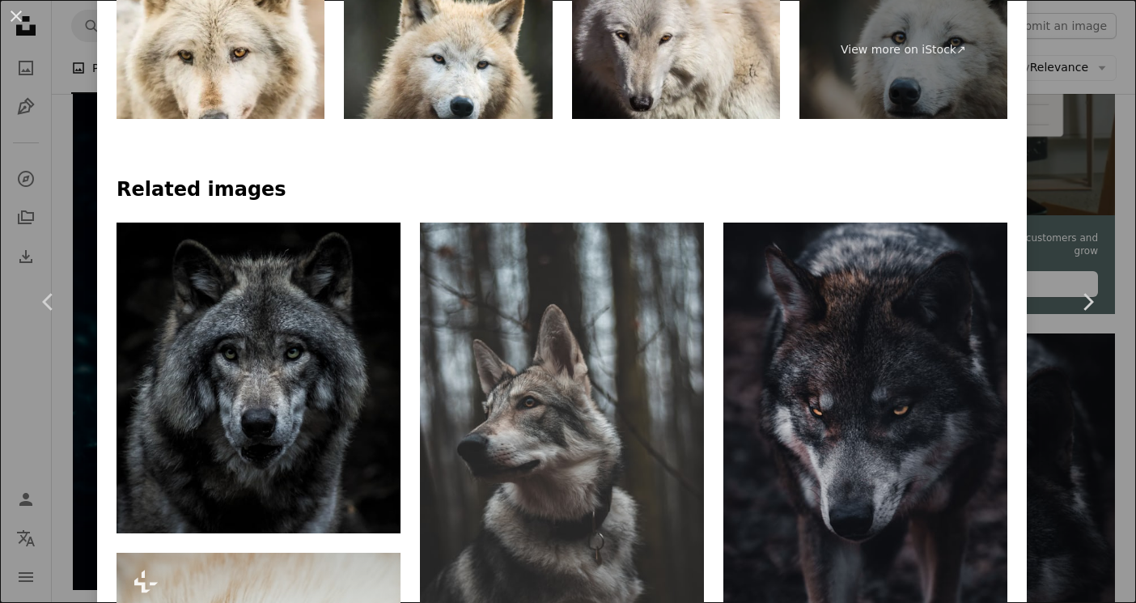
scroll to position [885, 0]
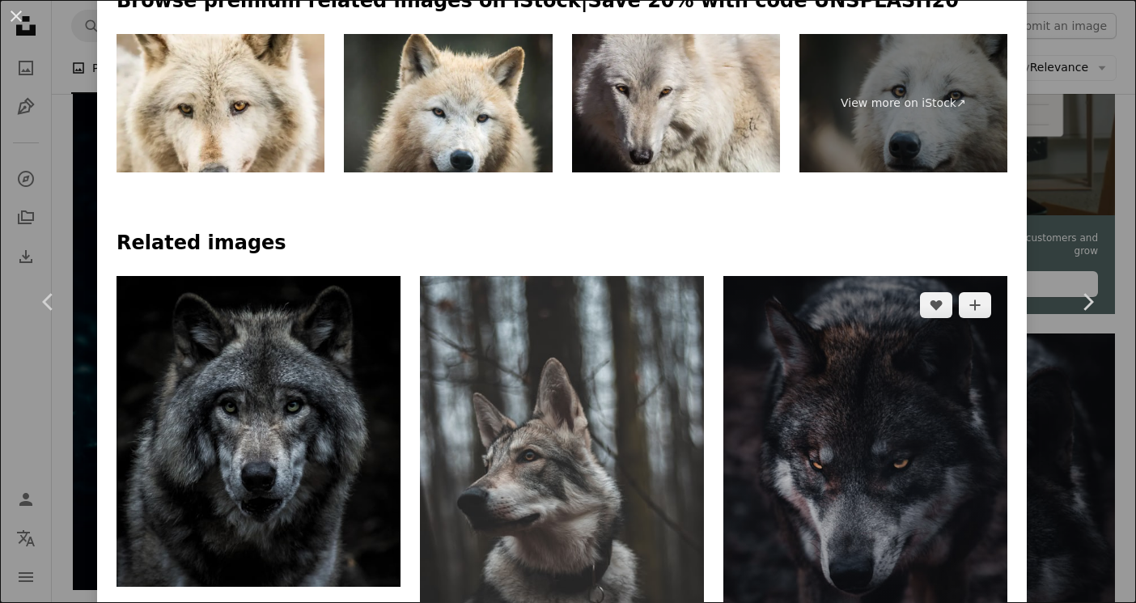
click at [931, 407] on img at bounding box center [865, 489] width 284 height 426
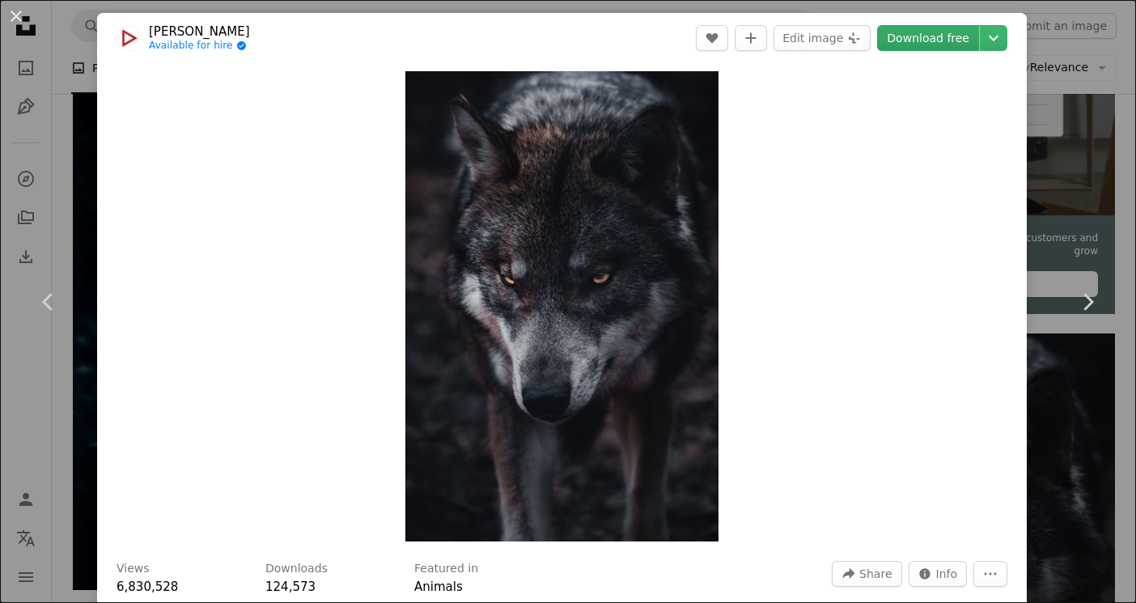
click at [935, 35] on link "Download free" at bounding box center [928, 38] width 102 height 26
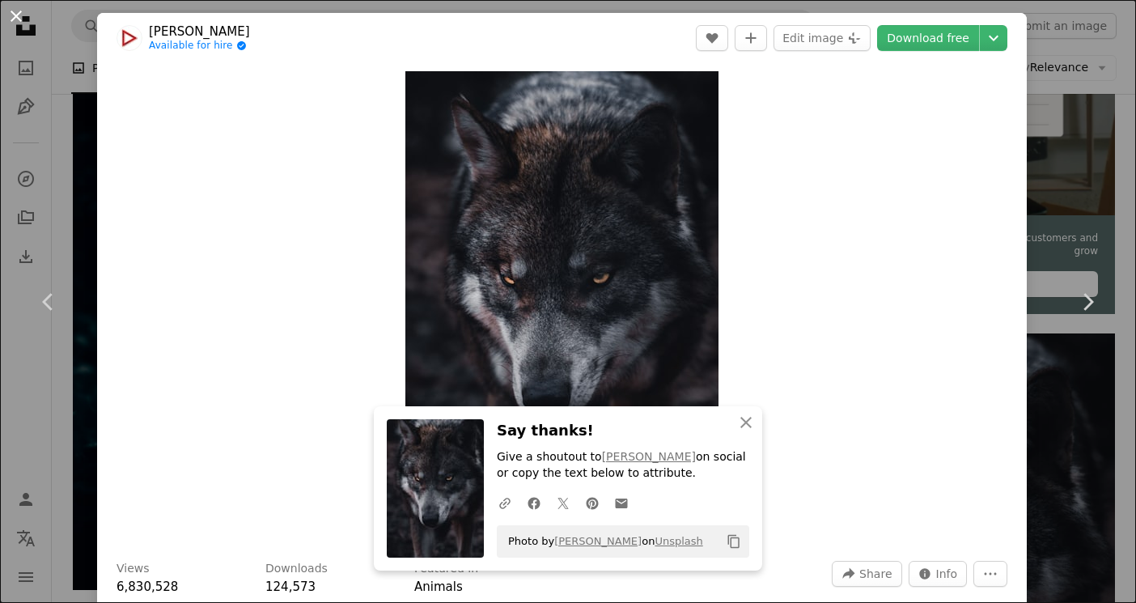
click at [17, 19] on button "An X shape" at bounding box center [15, 15] width 19 height 19
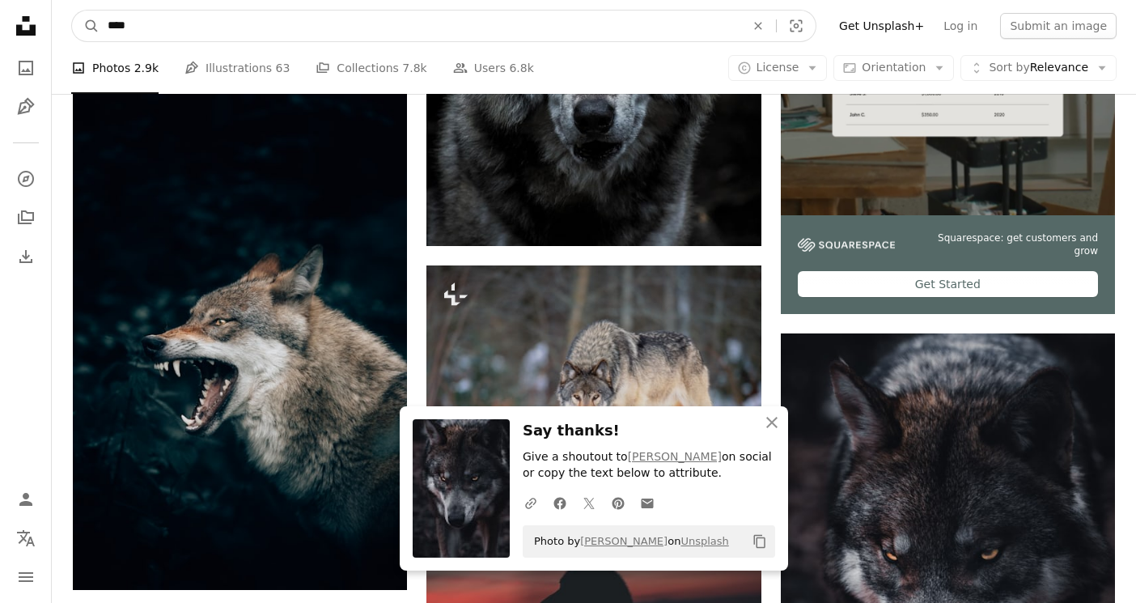
click at [337, 32] on input "****" at bounding box center [420, 26] width 641 height 31
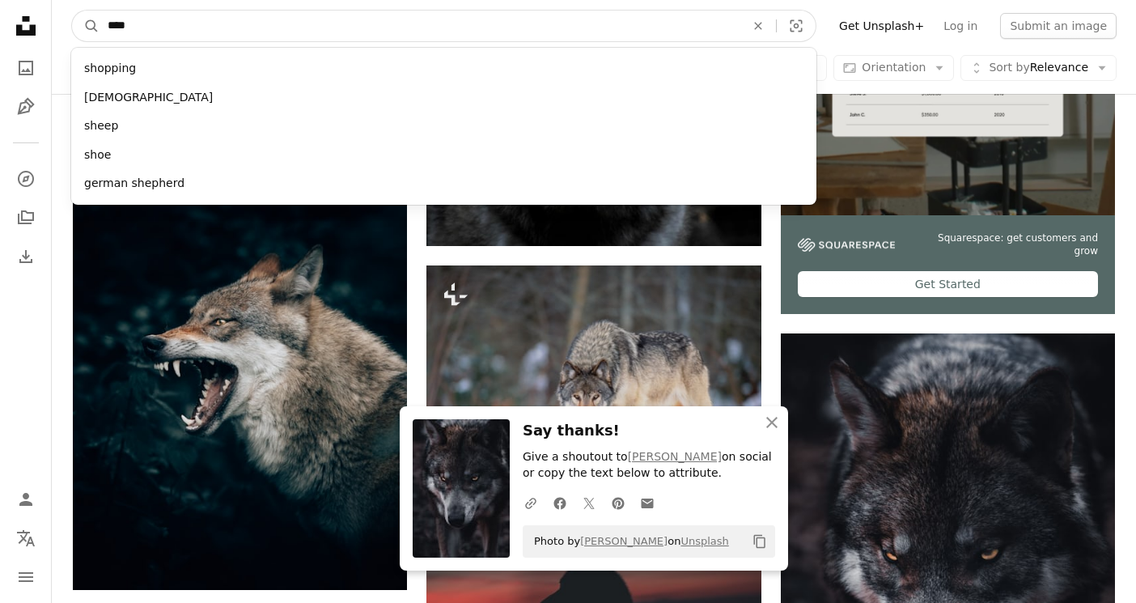
type input "*****"
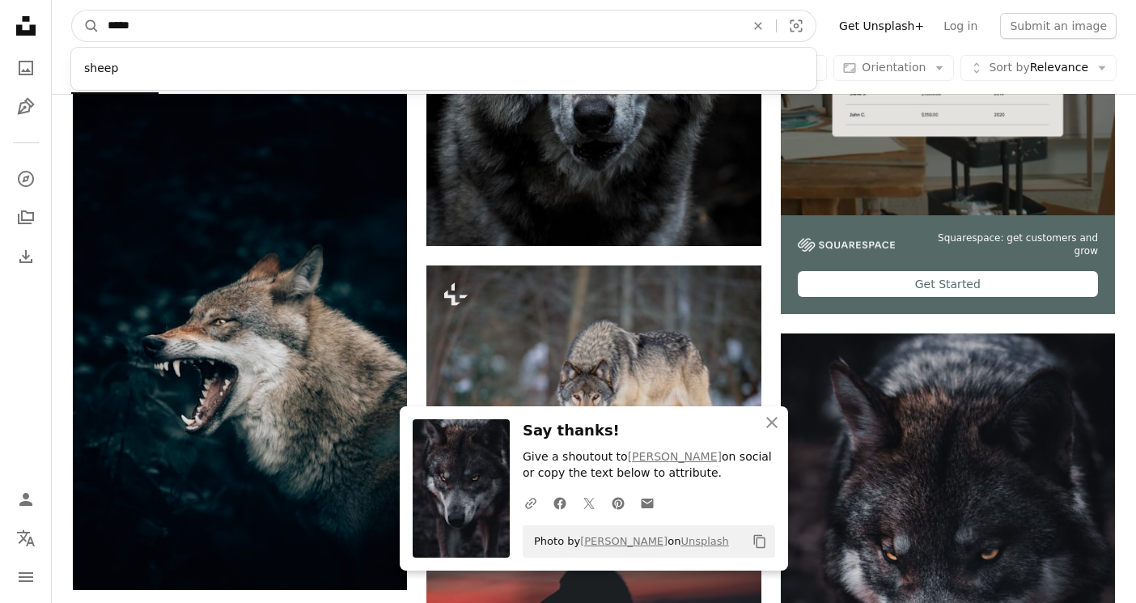
click button "A magnifying glass" at bounding box center [86, 26] width 28 height 31
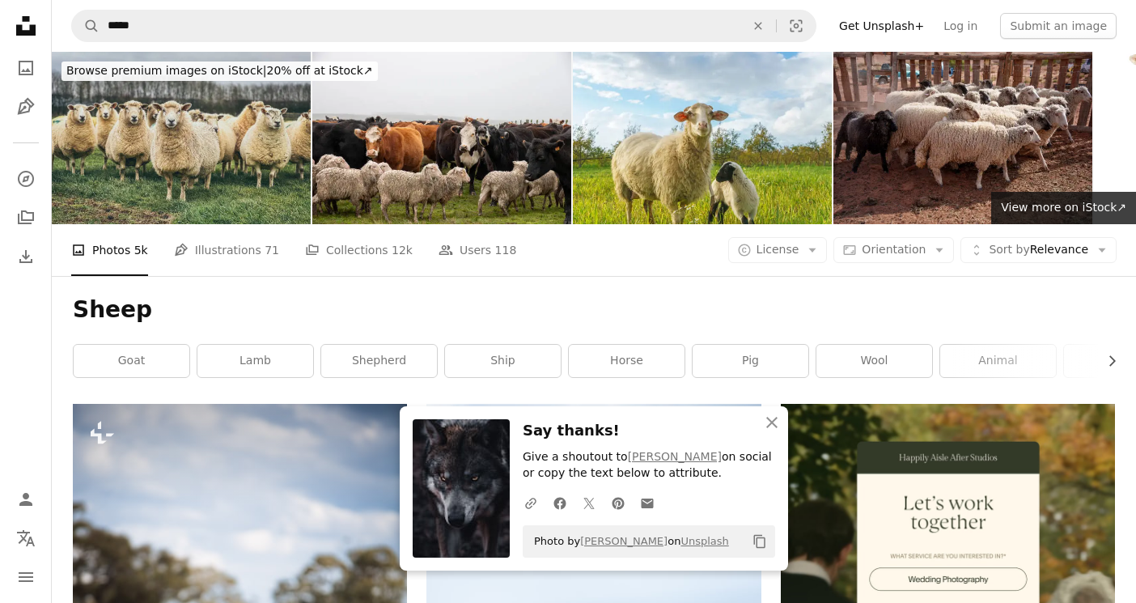
click at [324, 283] on div "Sheep Chevron right goat lamb shepherd ship horse pig wool animal sheeps chicke…" at bounding box center [593, 340] width 1081 height 128
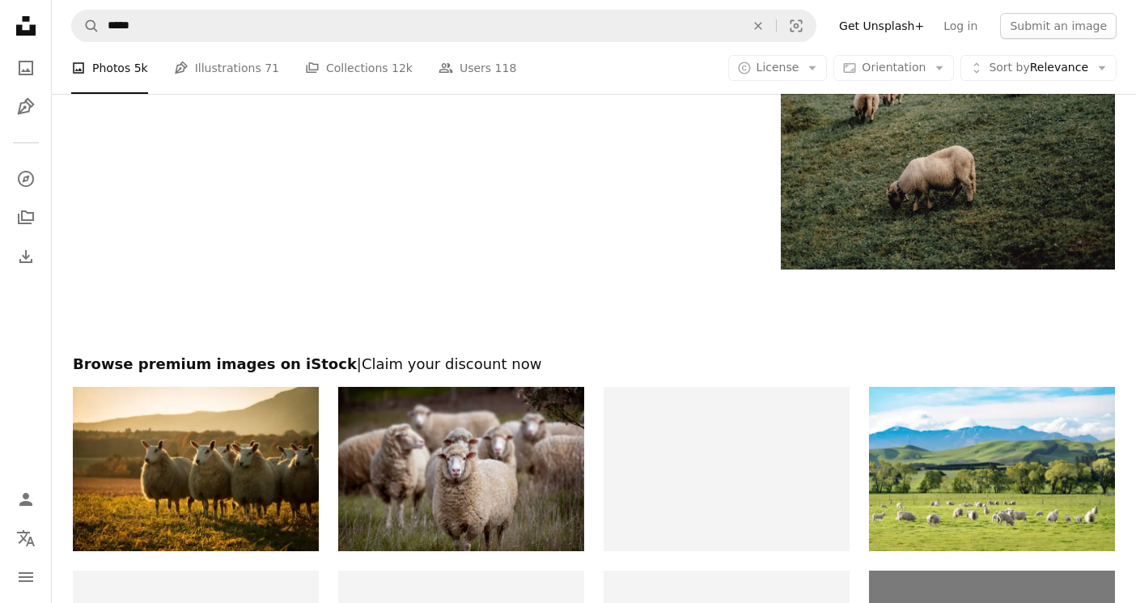
scroll to position [3502, 0]
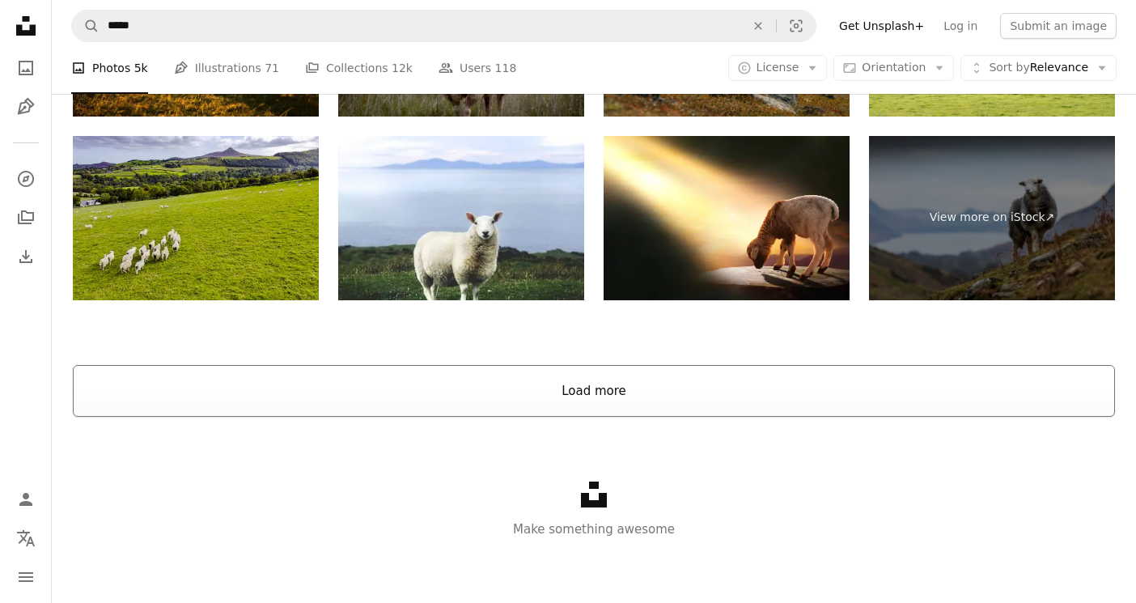
click at [336, 407] on button "Load more" at bounding box center [594, 391] width 1042 height 52
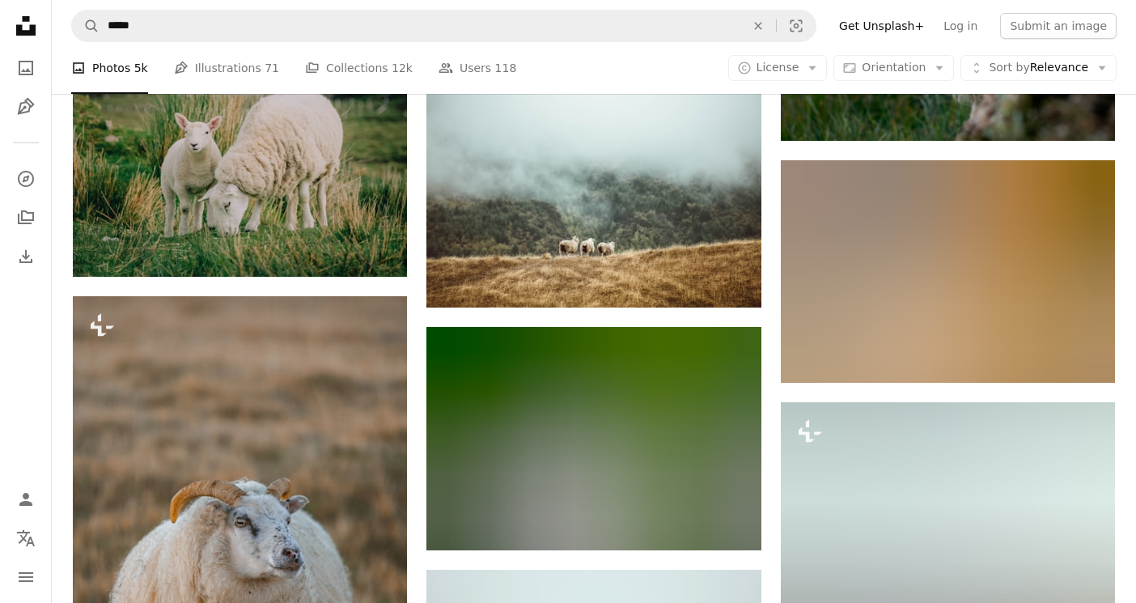
scroll to position [7666, 0]
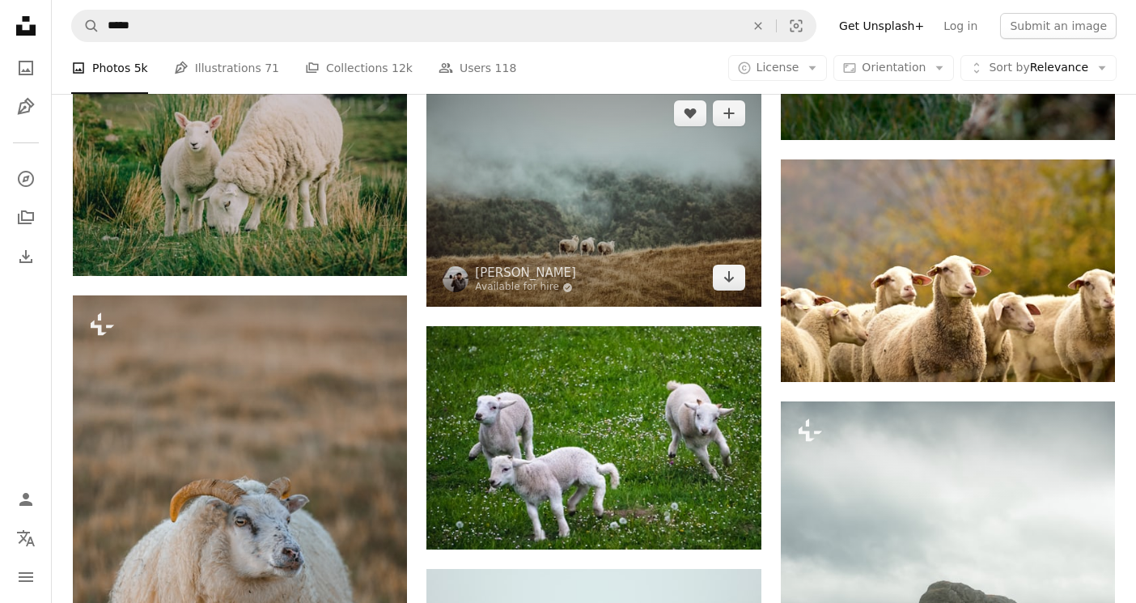
click at [512, 243] on img at bounding box center [593, 195] width 334 height 223
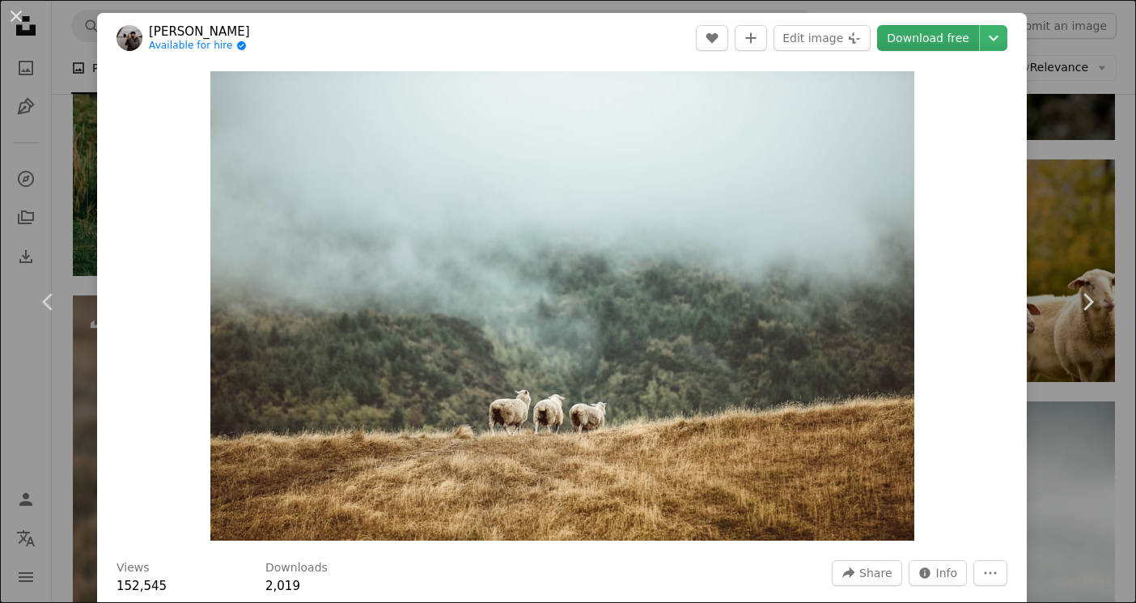
click at [951, 42] on link "Download free" at bounding box center [928, 38] width 102 height 26
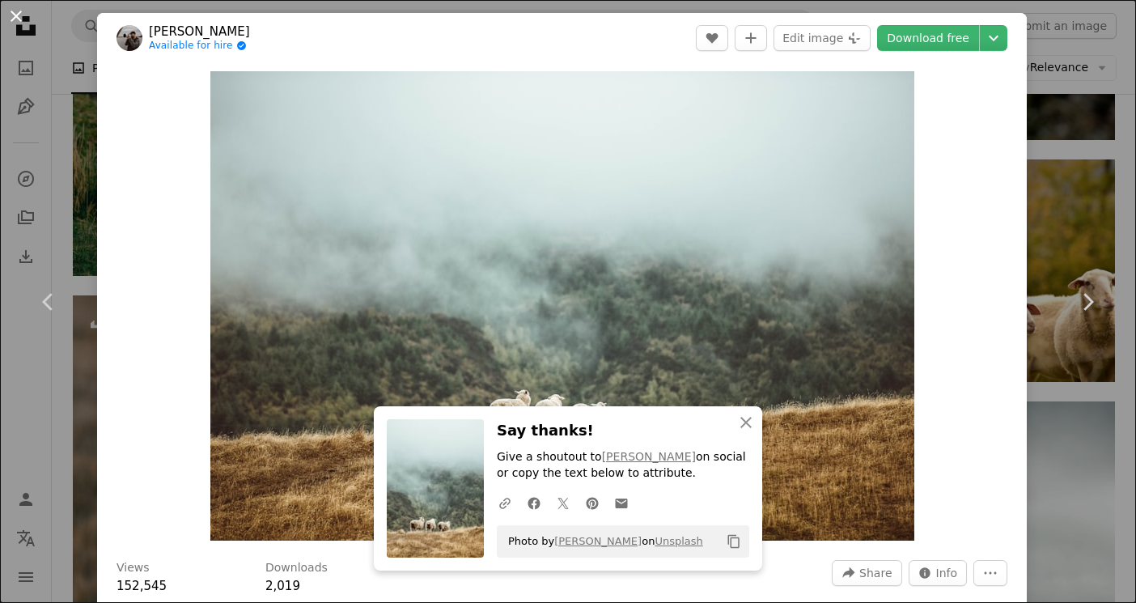
click at [14, 19] on button "An X shape" at bounding box center [15, 15] width 19 height 19
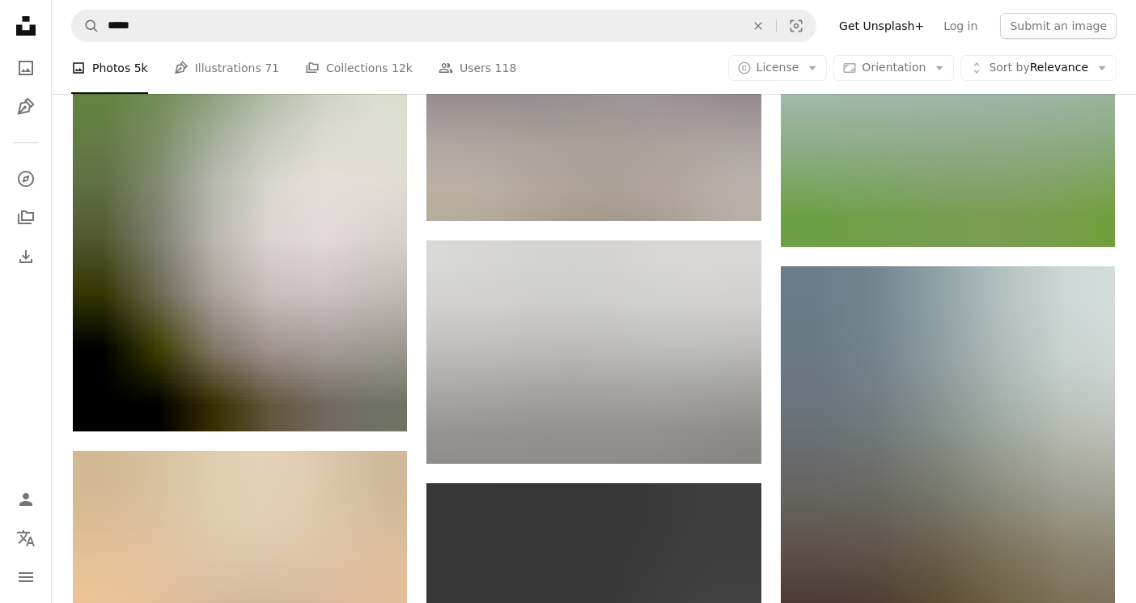
scroll to position [10100, 0]
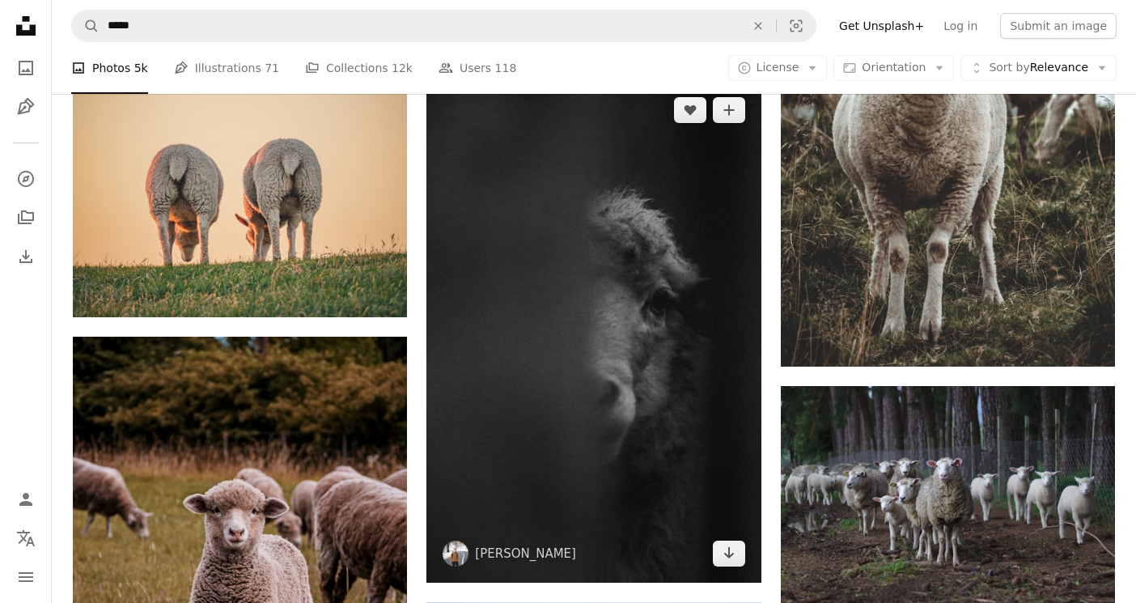
click at [578, 351] on img at bounding box center [593, 332] width 334 height 502
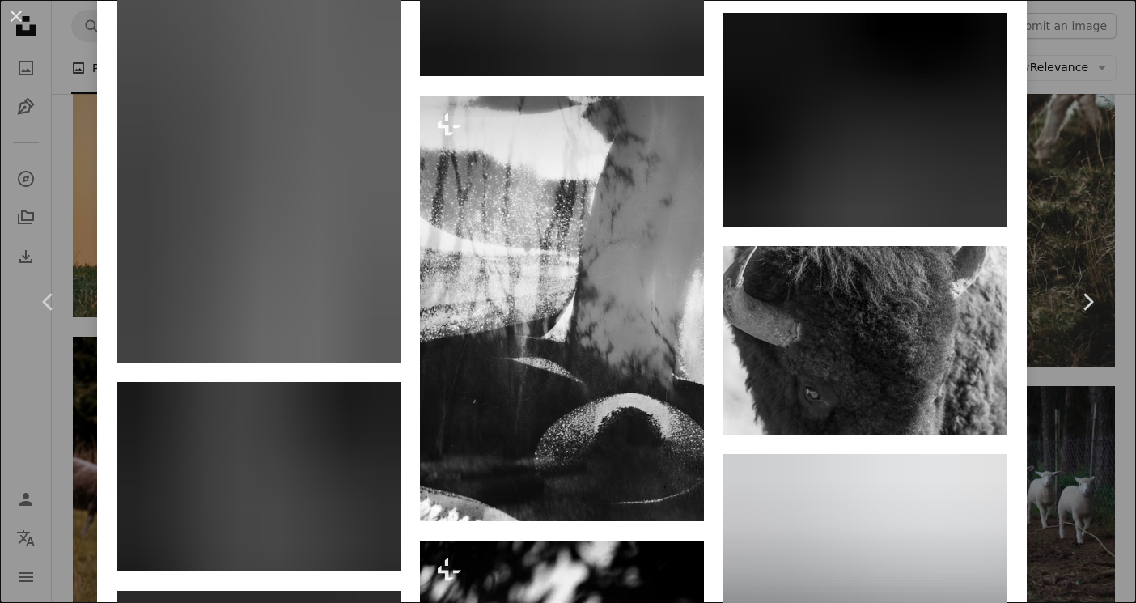
scroll to position [1645, 0]
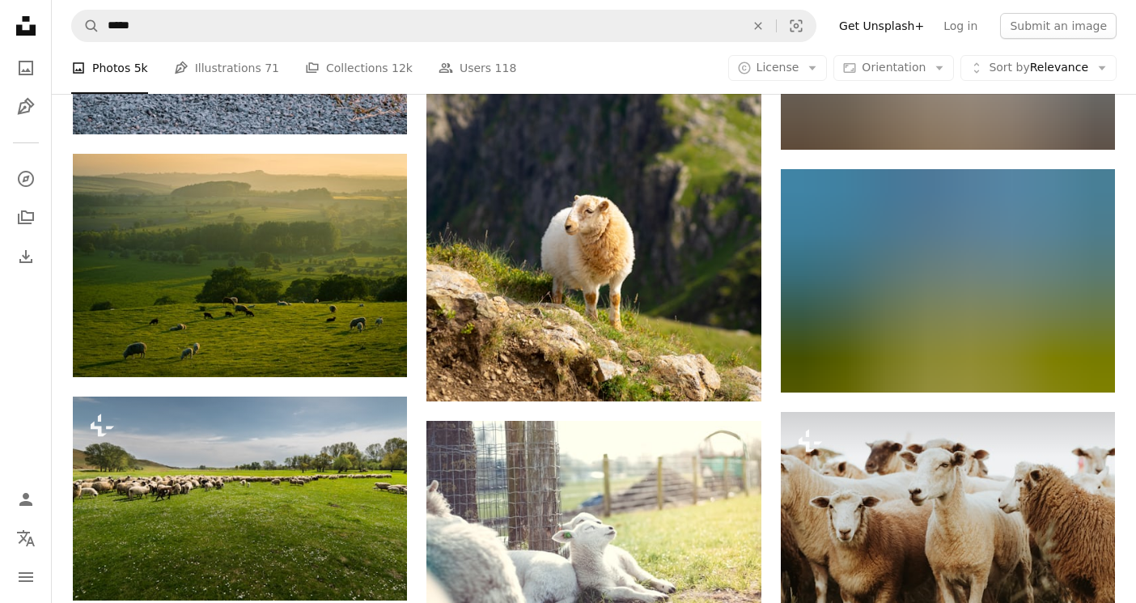
scroll to position [10828, 0]
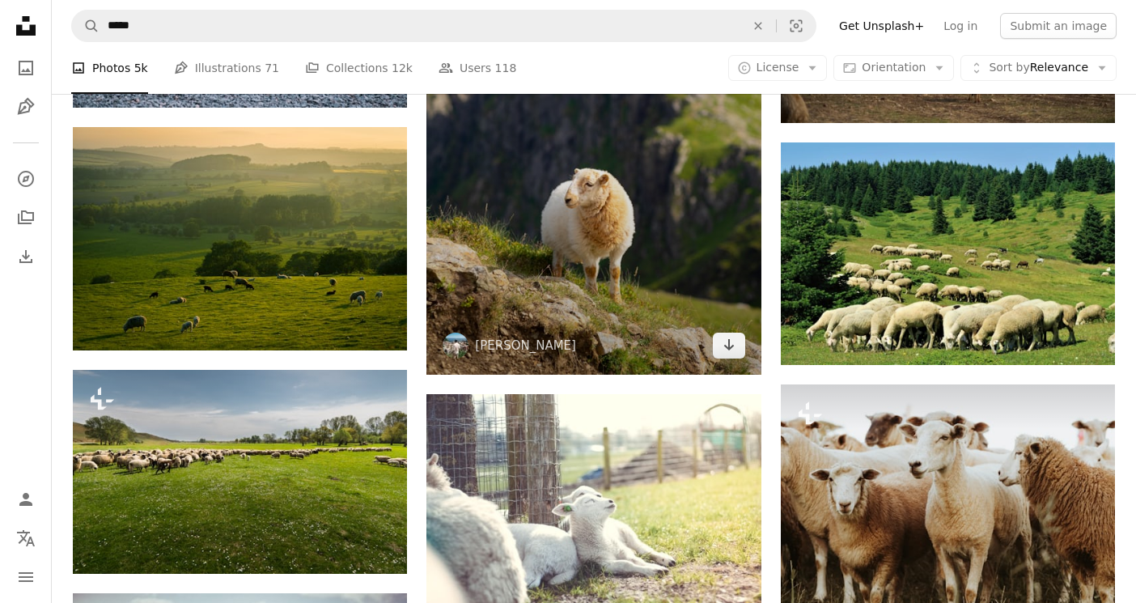
click at [604, 270] on img at bounding box center [593, 124] width 334 height 501
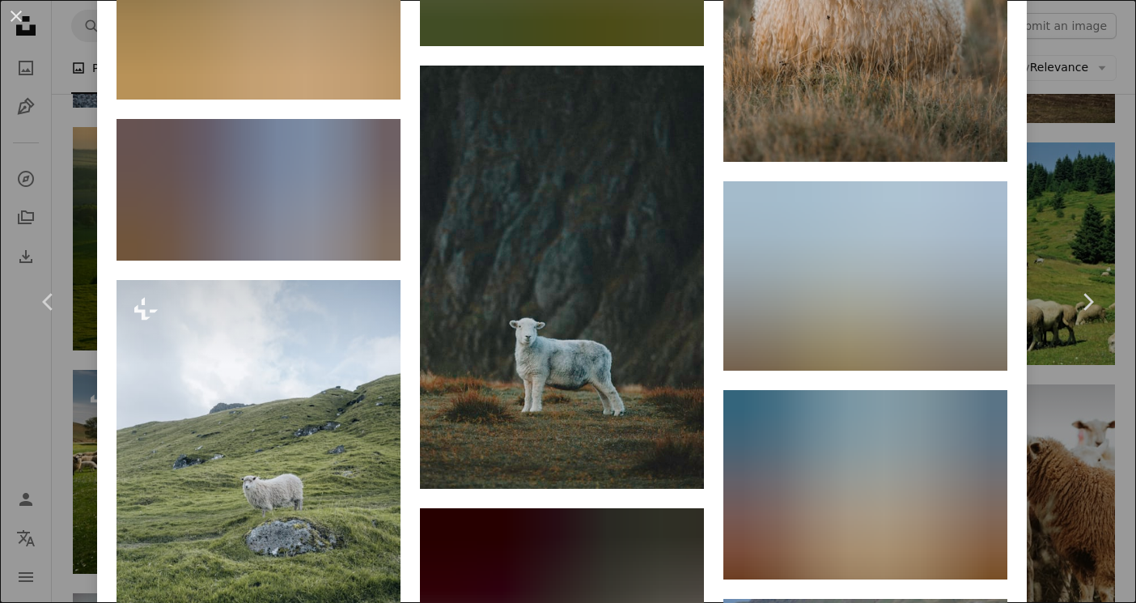
scroll to position [3794, 0]
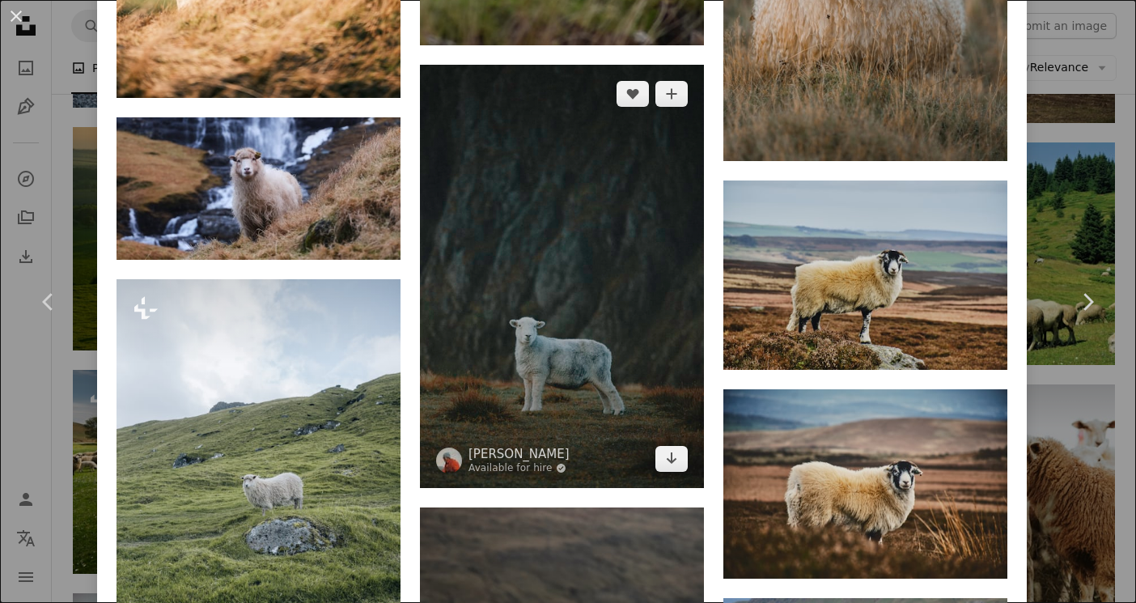
click at [643, 352] on img at bounding box center [562, 276] width 284 height 423
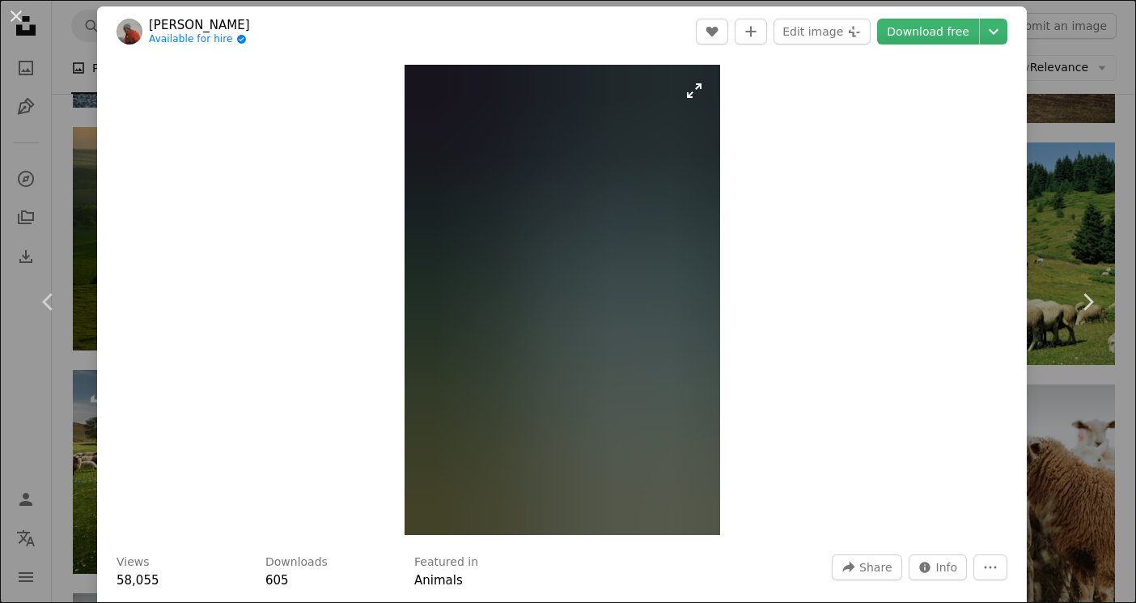
scroll to position [10, 0]
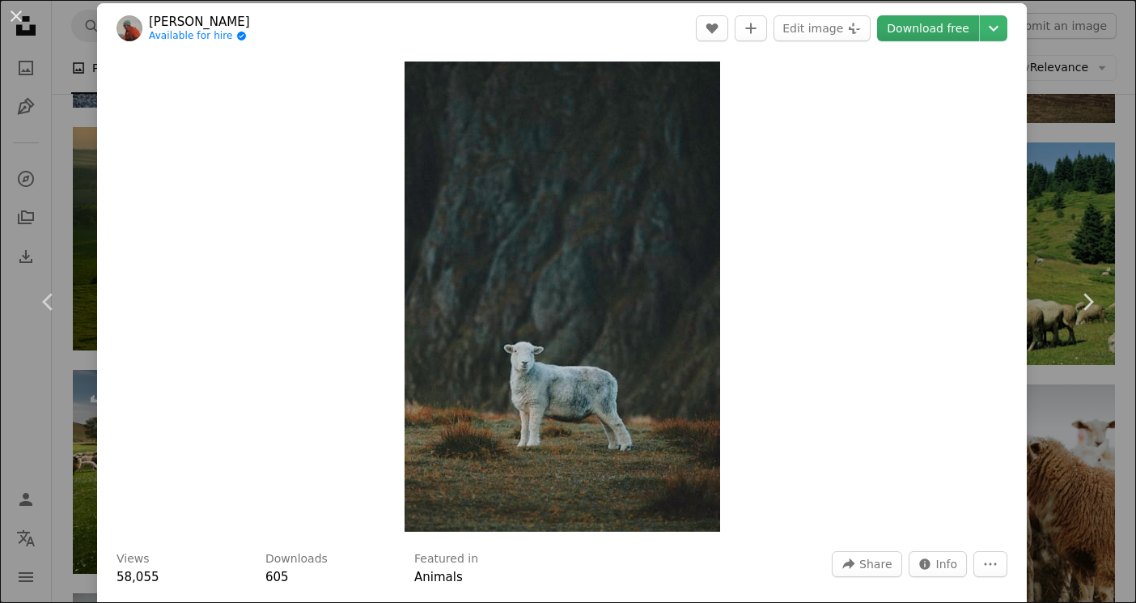
click at [932, 27] on link "Download free" at bounding box center [928, 28] width 102 height 26
